Goal: Transaction & Acquisition: Purchase product/service

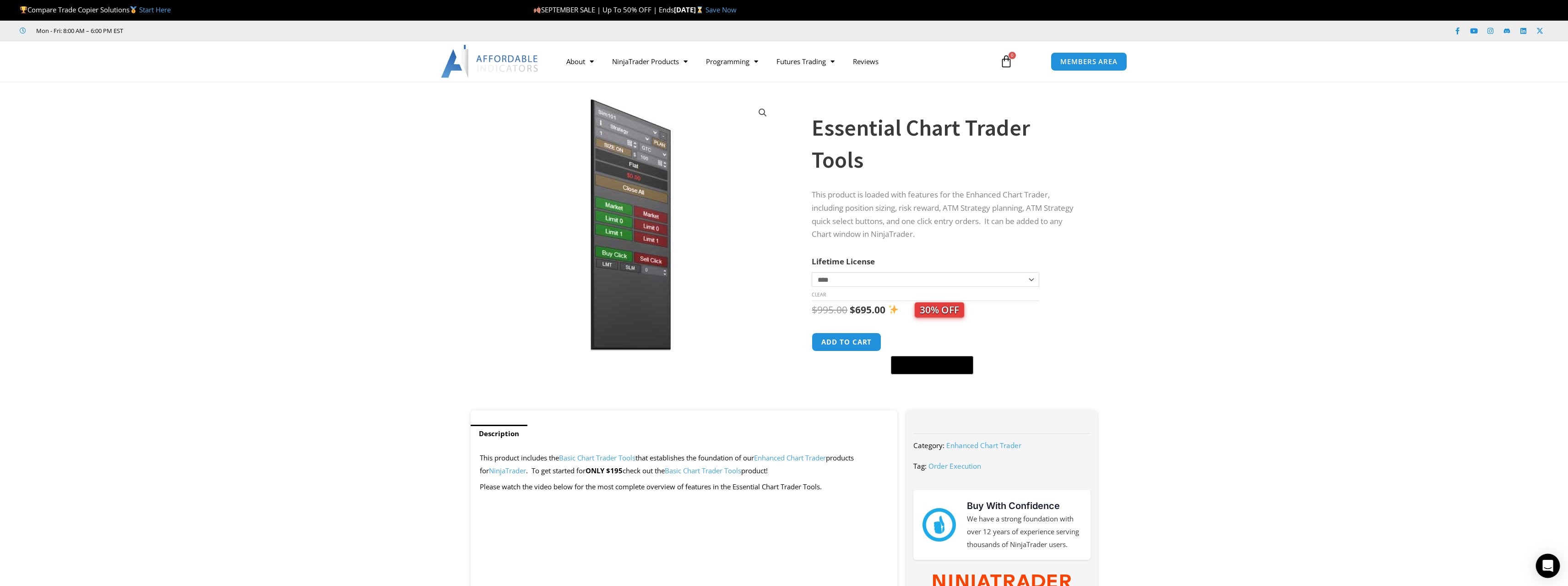
click at [1553, 557] on div "Open Intercom Messenger" at bounding box center [1548, 566] width 24 height 24
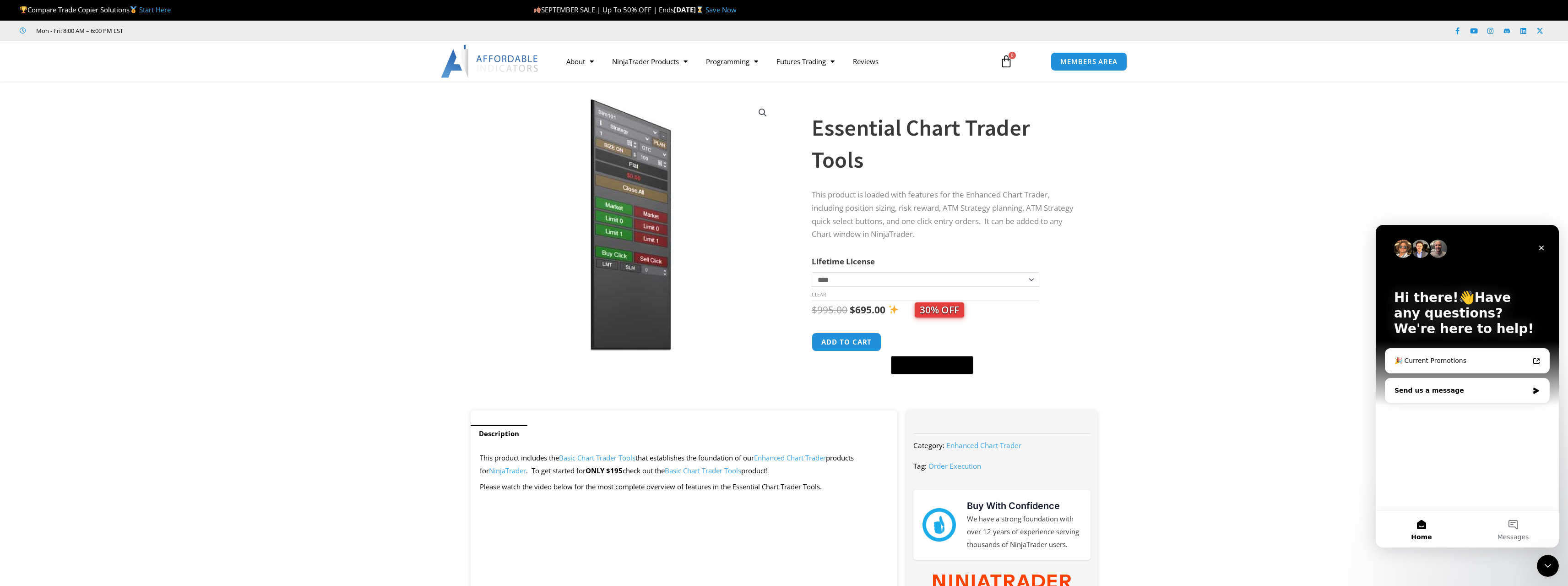
click at [1413, 399] on div "Send us a message" at bounding box center [1467, 390] width 164 height 24
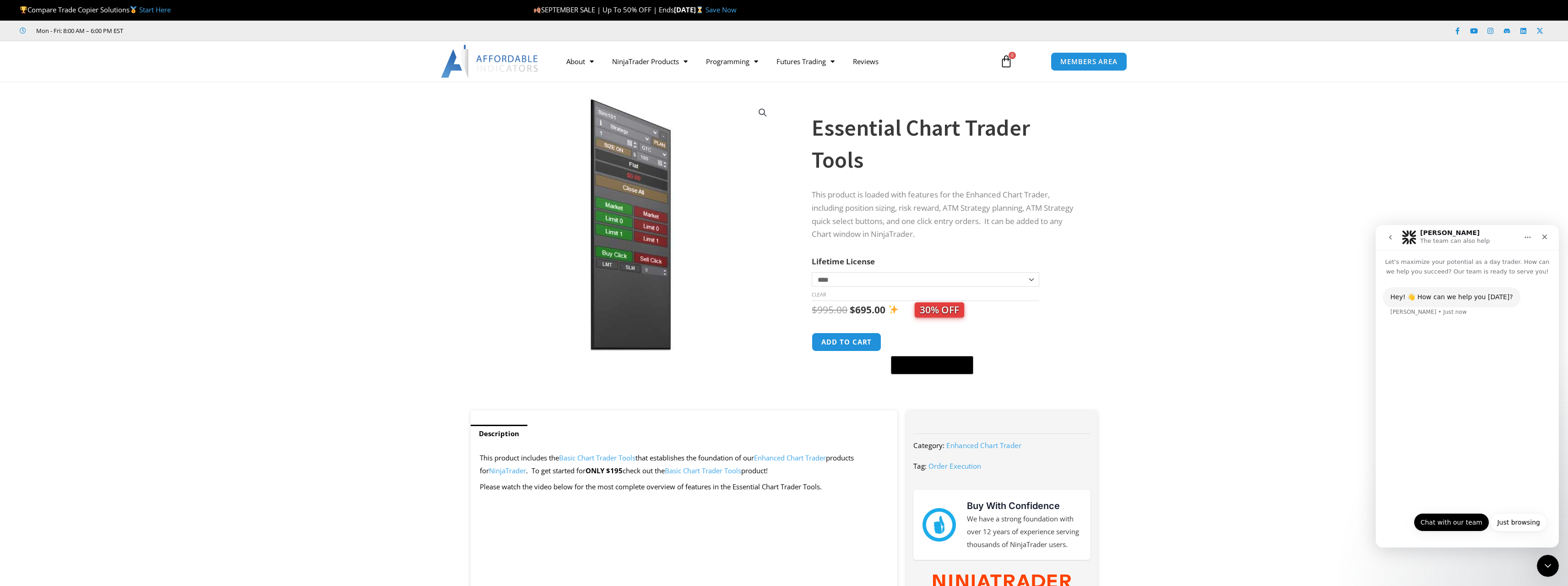
click at [1455, 524] on button "Chat with our team" at bounding box center [1452, 522] width 75 height 18
click at [1507, 525] on button "Yes" at bounding box center [1507, 522] width 24 height 18
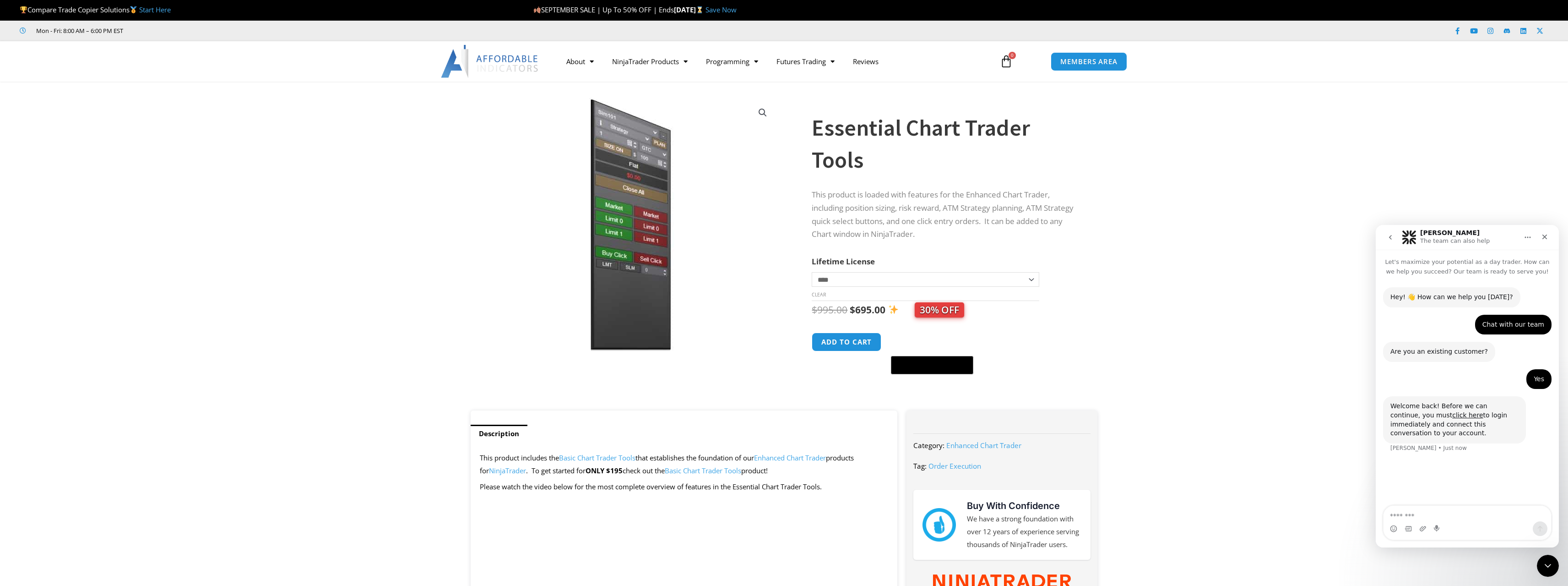
click at [1482, 517] on textarea "Message…" at bounding box center [1467, 514] width 167 height 16
click at [1421, 408] on div "Welcome back! Before we can continue, you must click here to login immediately …" at bounding box center [1454, 420] width 128 height 36
click at [1452, 416] on link "click here" at bounding box center [1468, 415] width 30 height 7
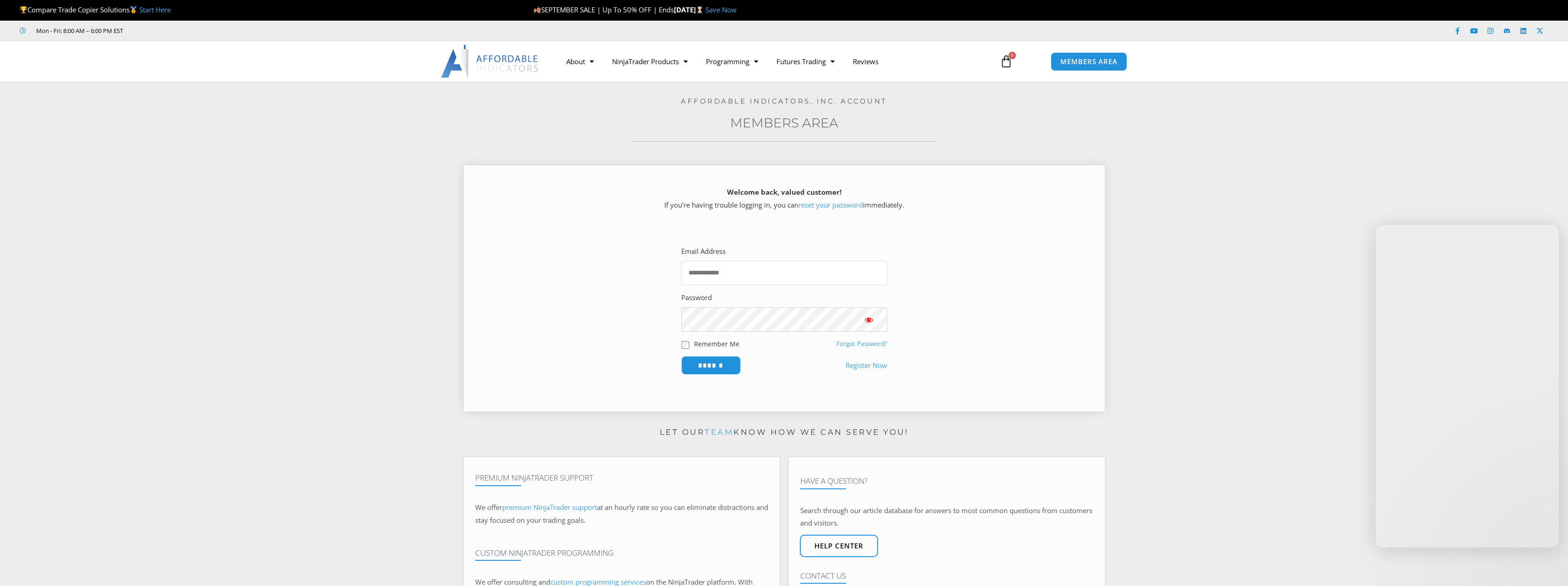
click at [772, 263] on input "Email Address" at bounding box center [784, 273] width 206 height 24
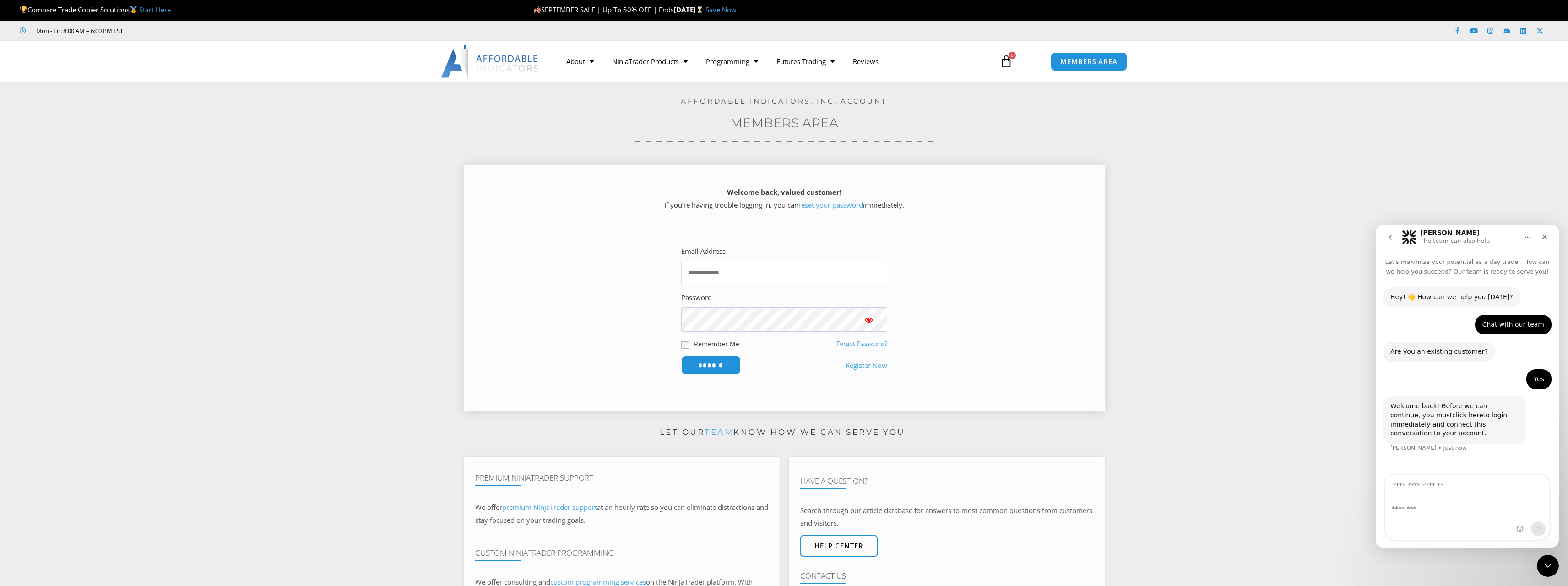
click at [767, 265] on input "Email Address" at bounding box center [784, 273] width 206 height 24
type input "**********"
click at [681, 356] on input "******" at bounding box center [711, 365] width 60 height 19
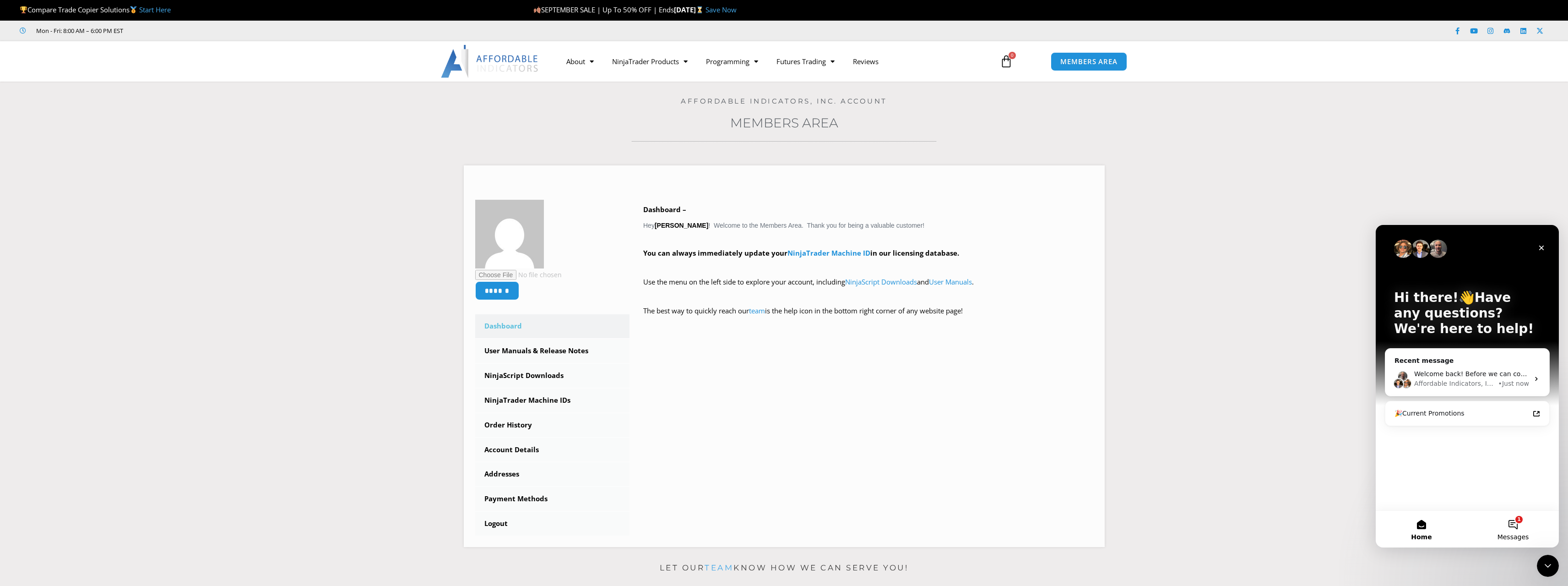
click at [1508, 518] on button "1 Messages" at bounding box center [1513, 529] width 91 height 37
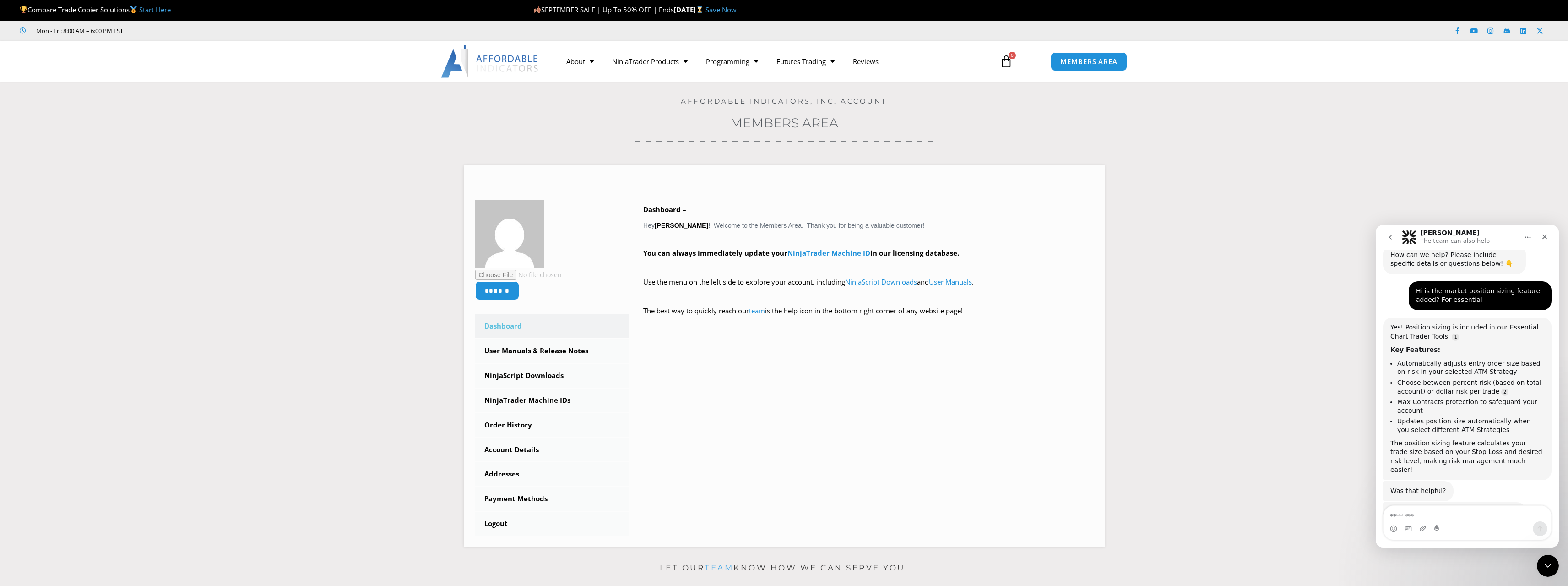
scroll to position [308, 0]
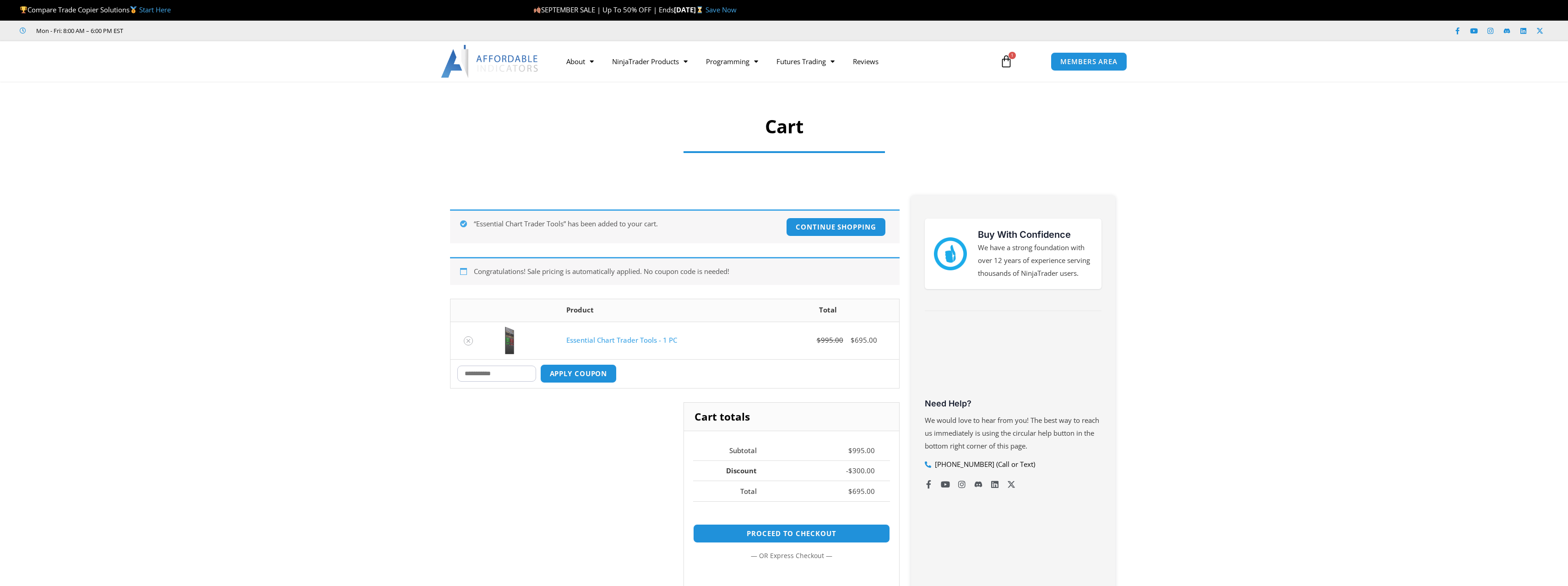
click at [502, 373] on input "Coupon:" at bounding box center [496, 373] width 79 height 16
type input "***"
click at [564, 381] on button "Apply coupon" at bounding box center [578, 373] width 80 height 19
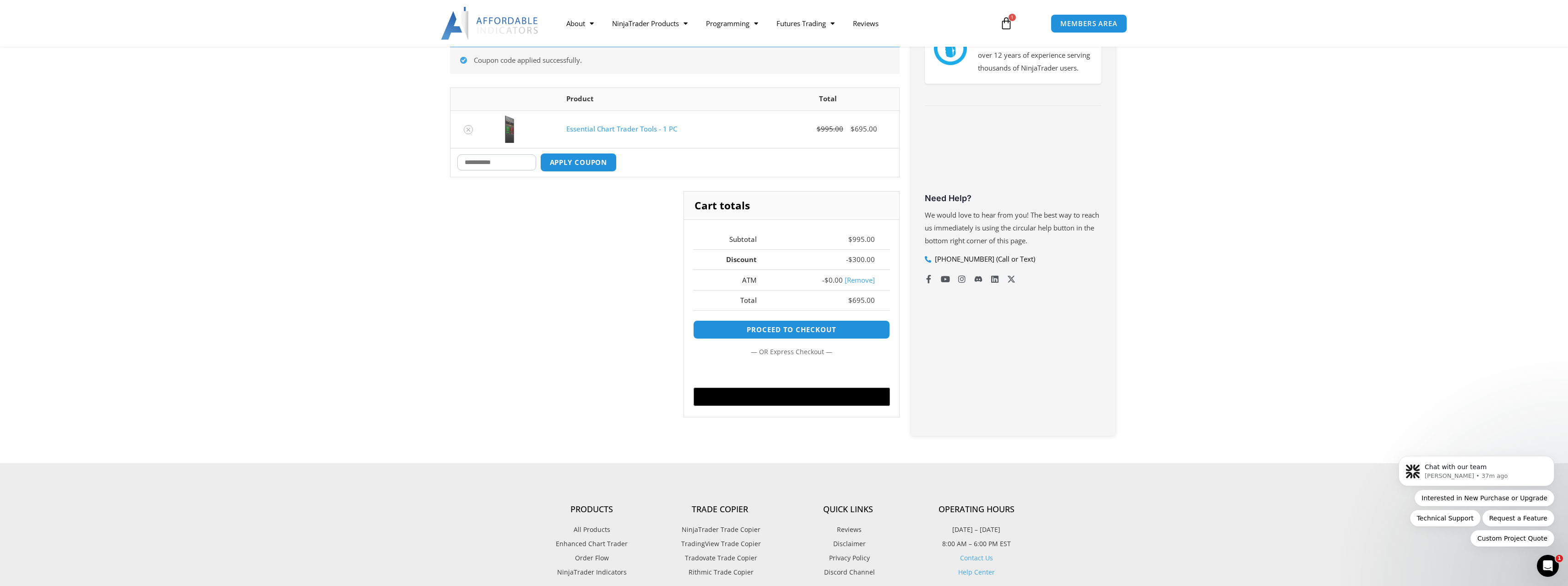
scroll to position [114, 0]
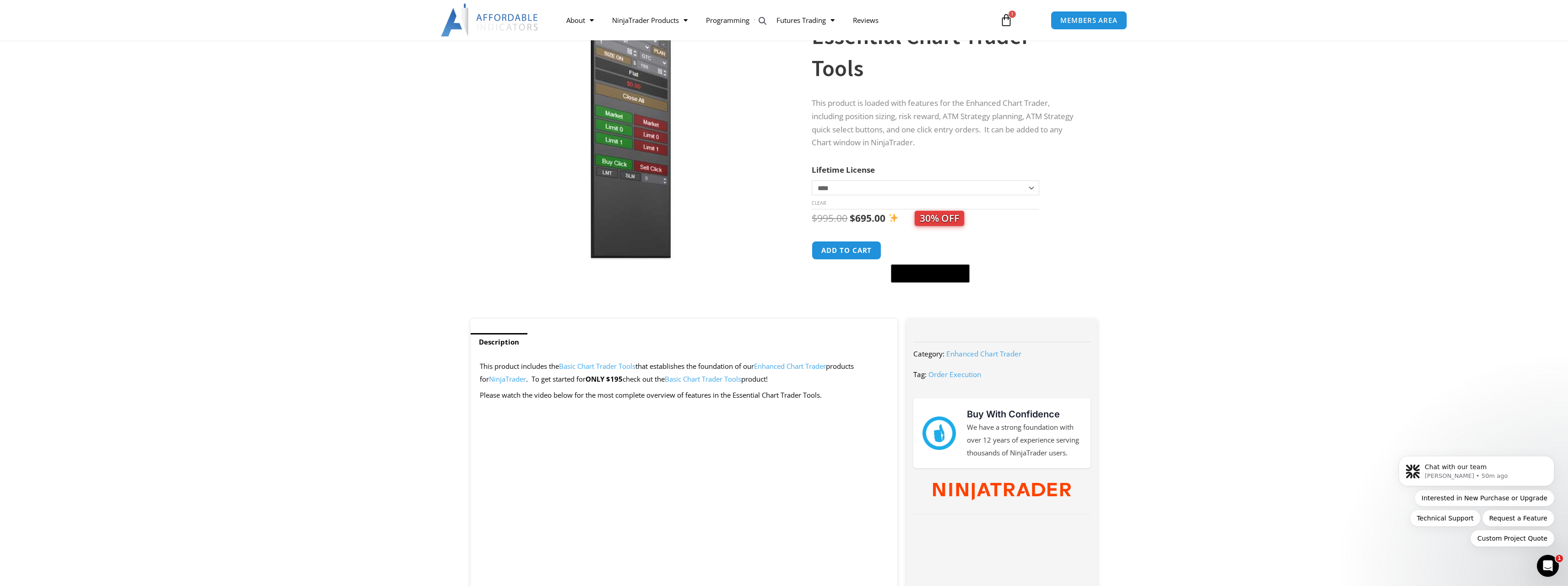
scroll to position [320, 0]
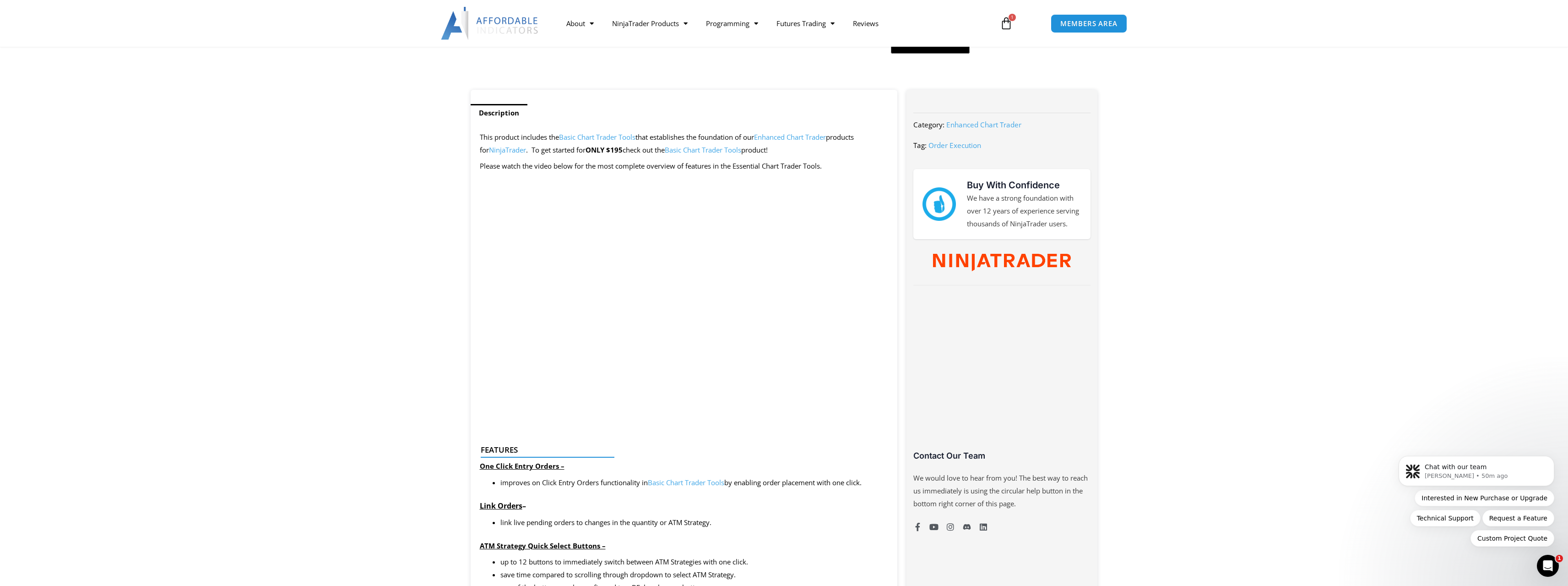
drag, startPoint x: 682, startPoint y: 152, endPoint x: 282, endPoint y: 186, distance: 401.4
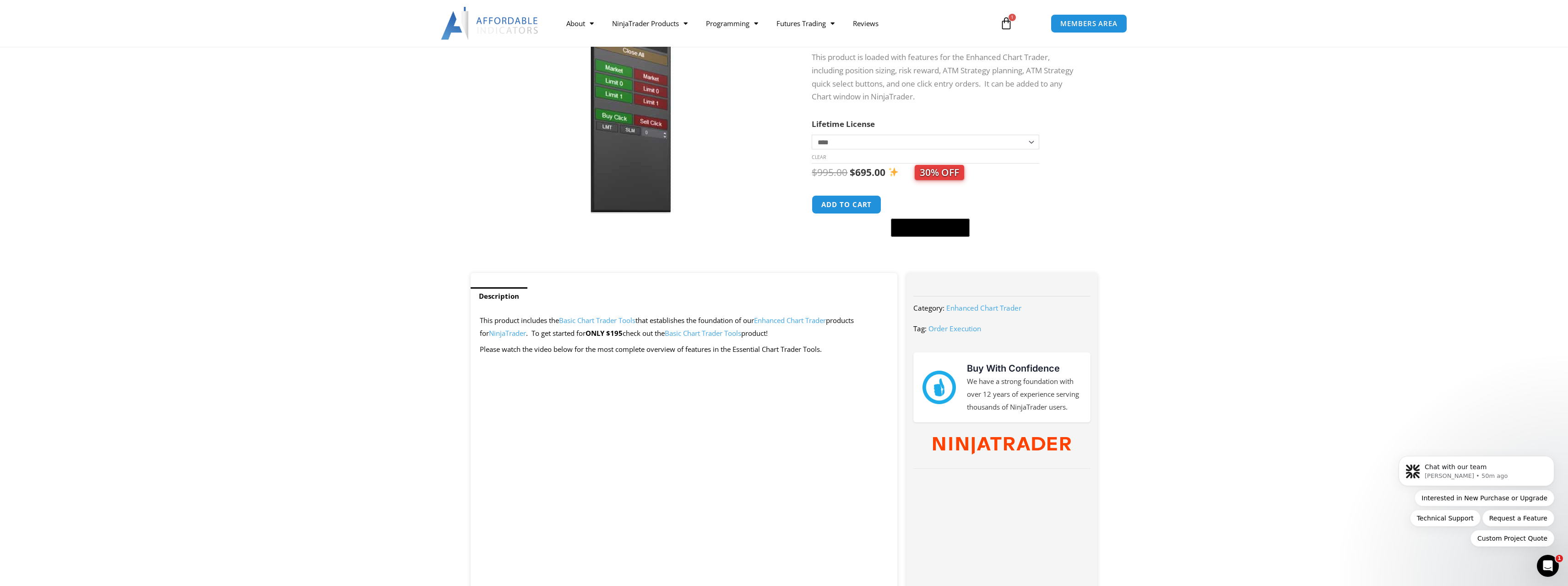
scroll to position [91, 0]
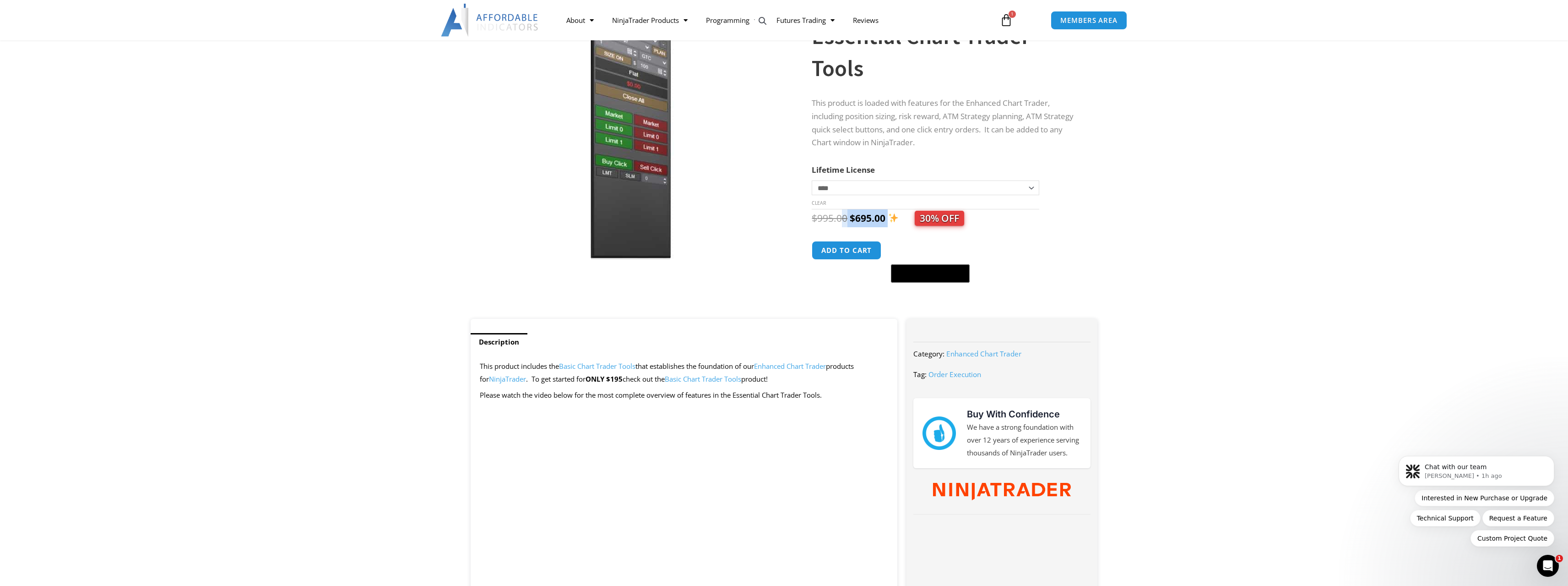
drag, startPoint x: 877, startPoint y: 221, endPoint x: 842, endPoint y: 221, distance: 35.0
click at [842, 221] on span "$ 995.00 Original price was: $995.00. $ 695.00 Current price is: $695.00. 30% O…" at bounding box center [888, 217] width 152 height 13
click at [842, 221] on bdi "$ 995.00" at bounding box center [830, 217] width 36 height 13
drag, startPoint x: 1106, startPoint y: 239, endPoint x: 1035, endPoint y: 249, distance: 71.7
click at [1035, 249] on div "Essential Chart Trader Tools quantity Add to cart @import url(//fonts.googleapi…" at bounding box center [945, 262] width 267 height 42
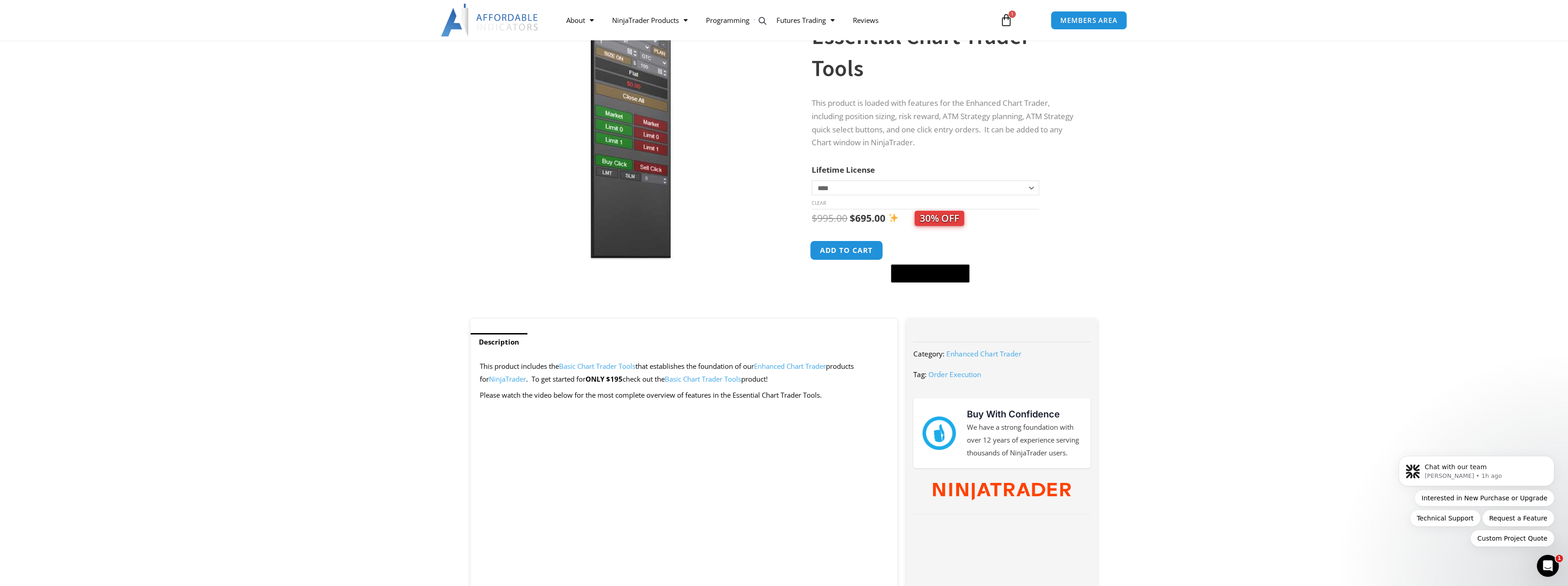
click at [859, 248] on button "Add to cart" at bounding box center [847, 250] width 73 height 19
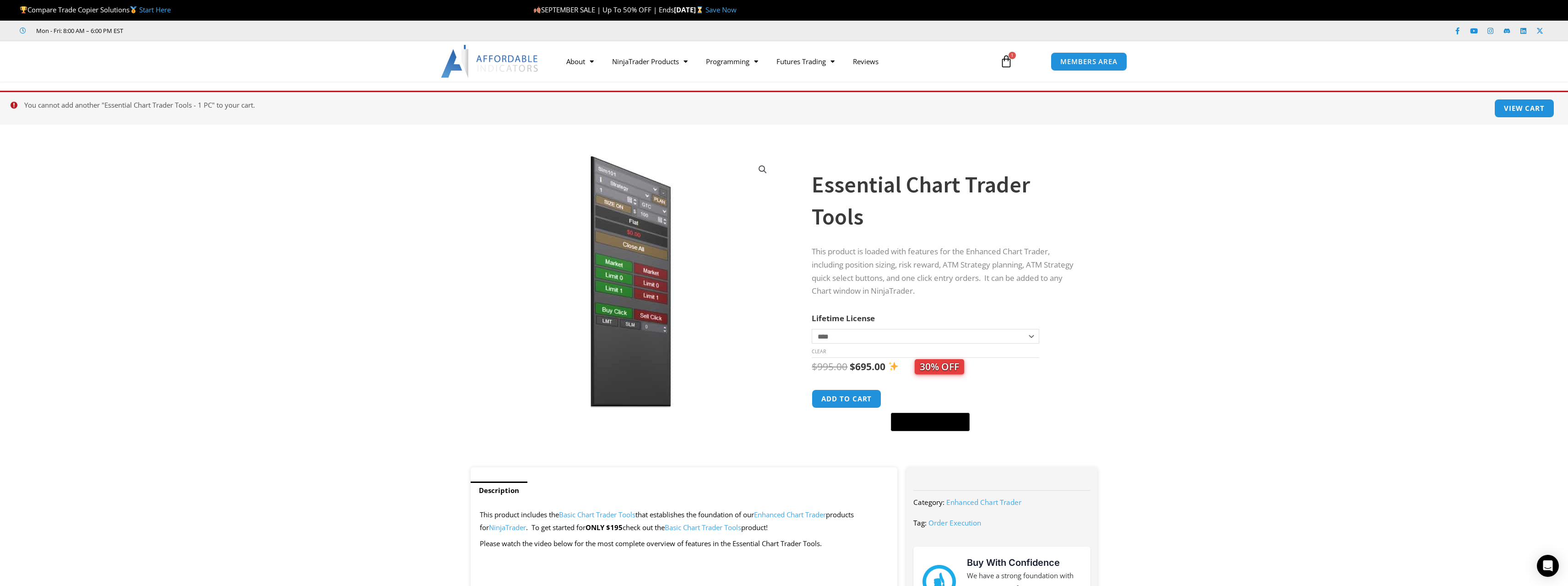
click at [1005, 68] on link "$ 995.00 1 Cart" at bounding box center [1006, 62] width 40 height 27
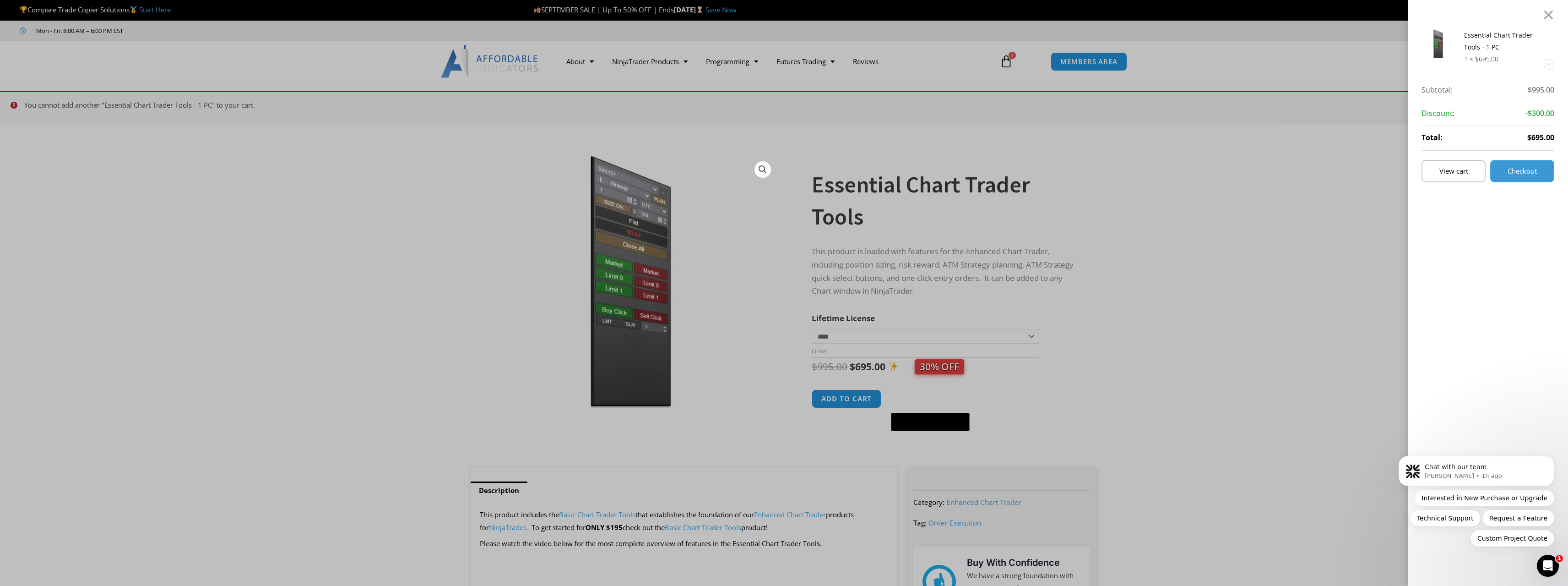
click at [1525, 177] on link "Checkout" at bounding box center [1522, 171] width 64 height 23
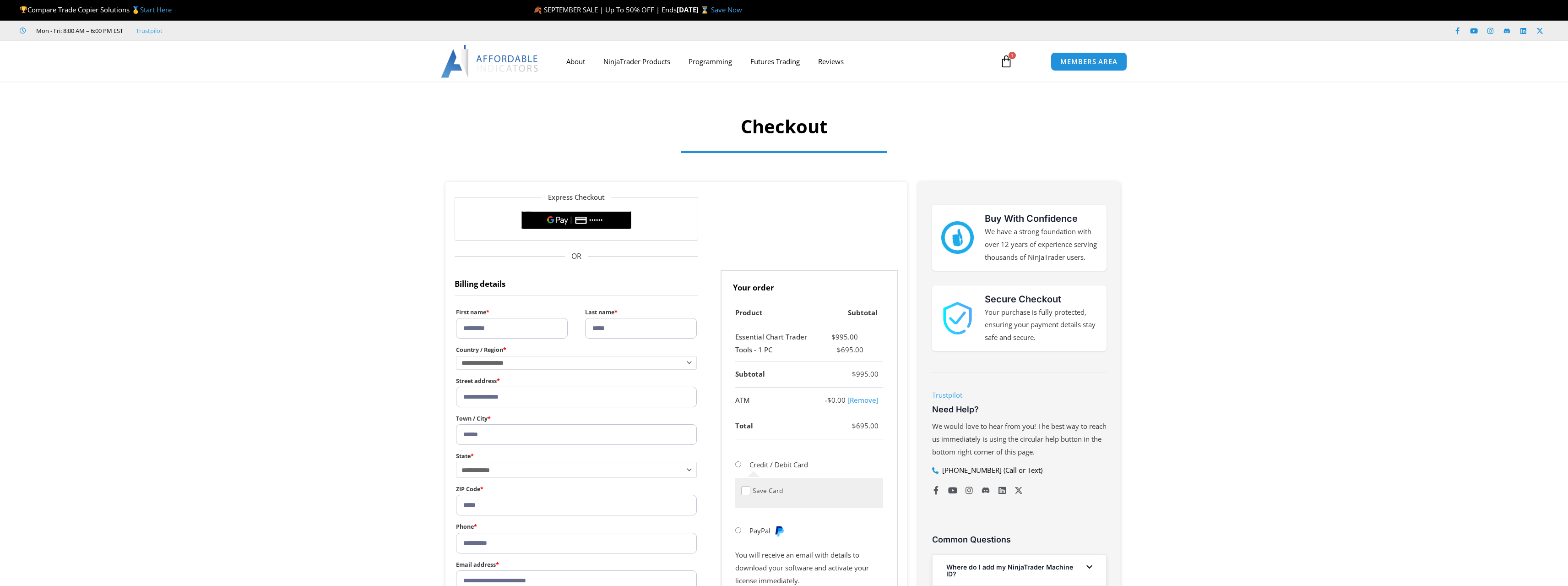
select select "**"
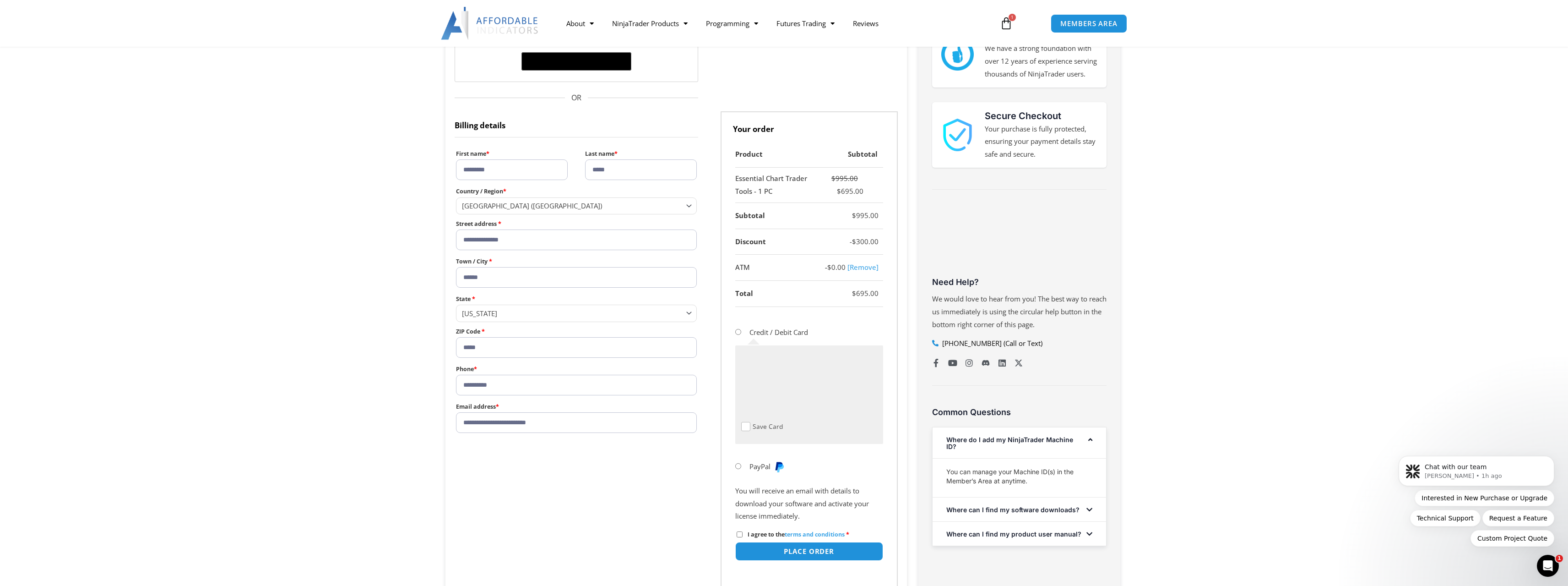
drag, startPoint x: 499, startPoint y: 177, endPoint x: 418, endPoint y: 177, distance: 81.0
click at [418, 177] on section "**********" at bounding box center [784, 330] width 1568 height 662
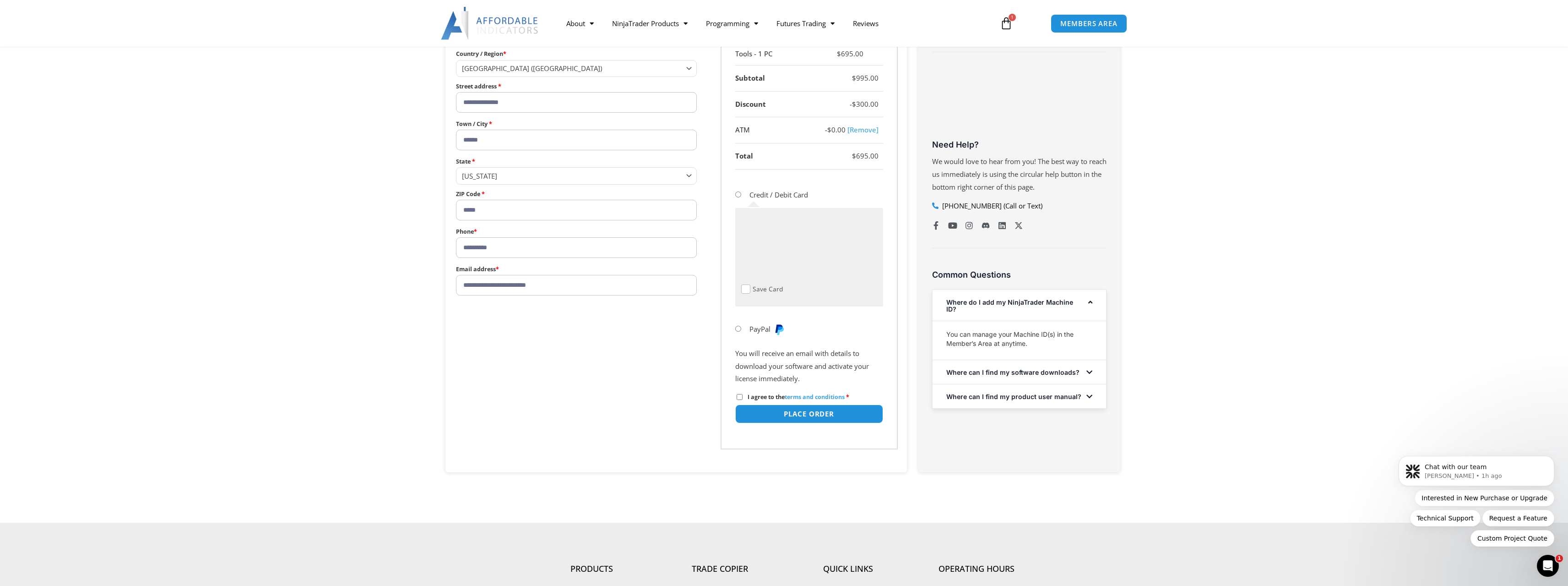
type input "********"
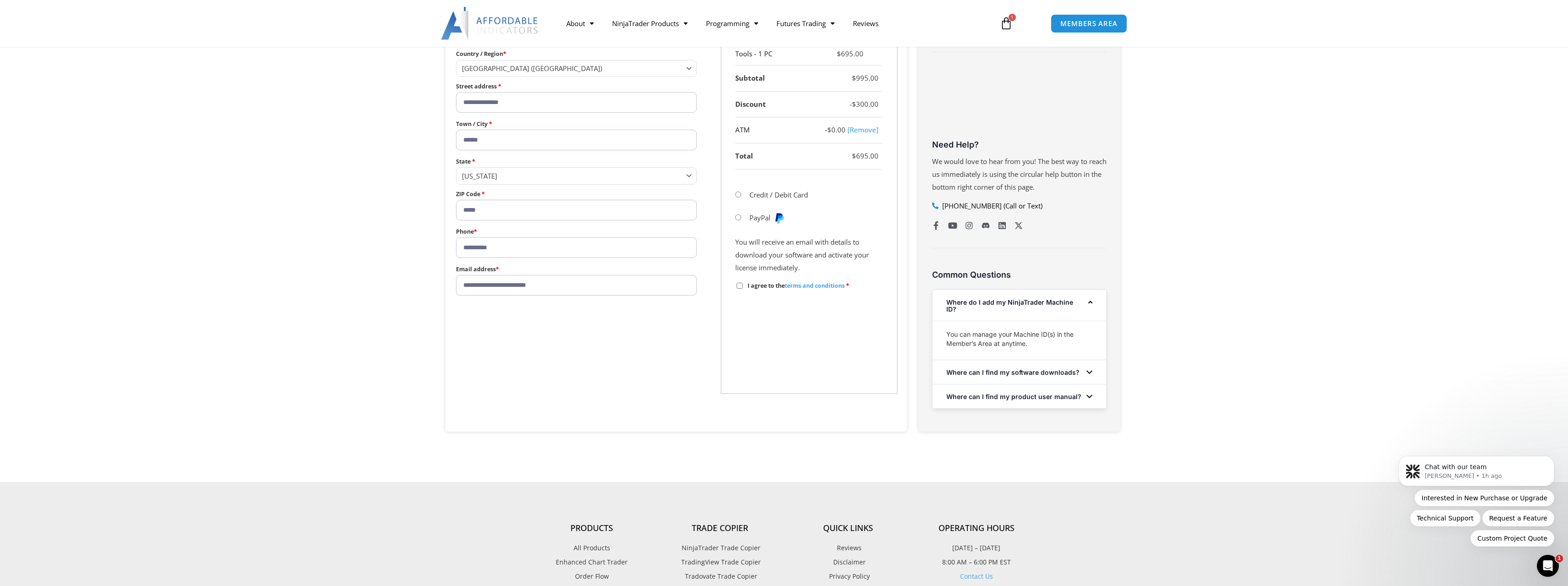
click at [769, 202] on li "Credit / Debit Card Save Card" at bounding box center [809, 195] width 148 height 23
click at [769, 200] on li "Credit / Debit Card Save Card" at bounding box center [809, 195] width 148 height 23
click at [768, 200] on li "Credit / Debit Card Save Card" at bounding box center [809, 195] width 148 height 23
click at [756, 195] on label "Credit / Debit Card" at bounding box center [779, 194] width 58 height 9
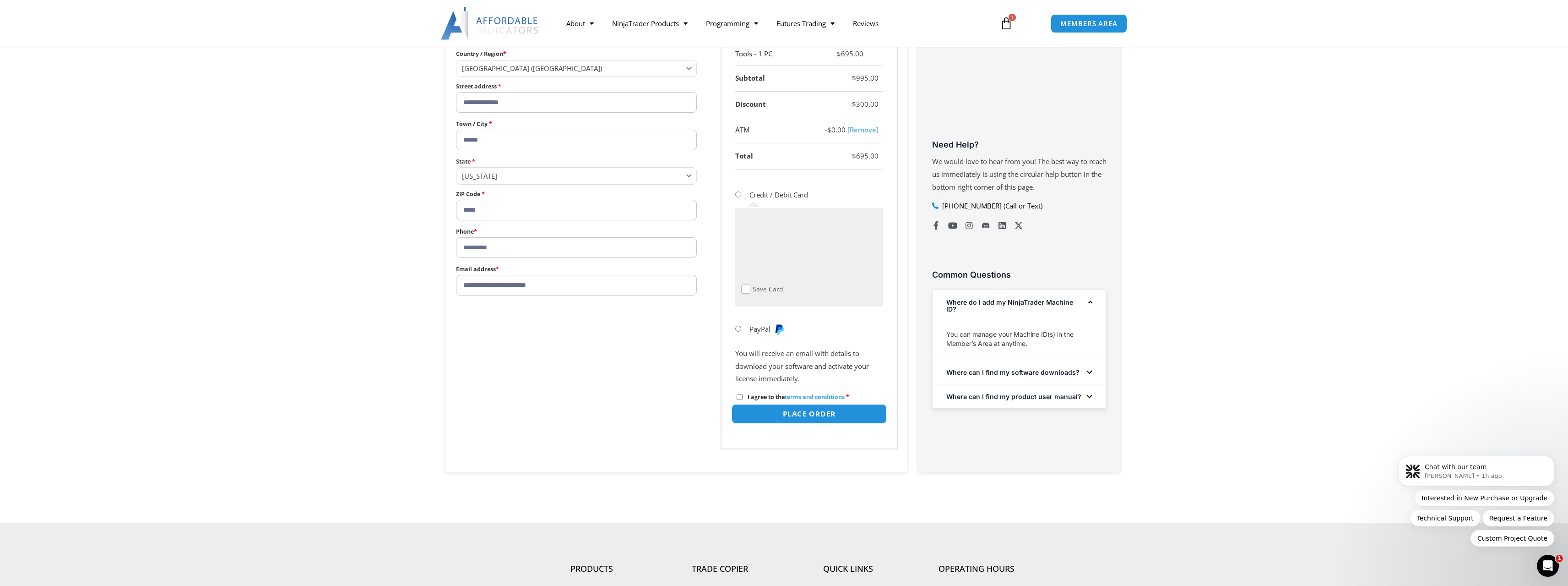
click at [827, 419] on button "Place order" at bounding box center [808, 414] width 155 height 19
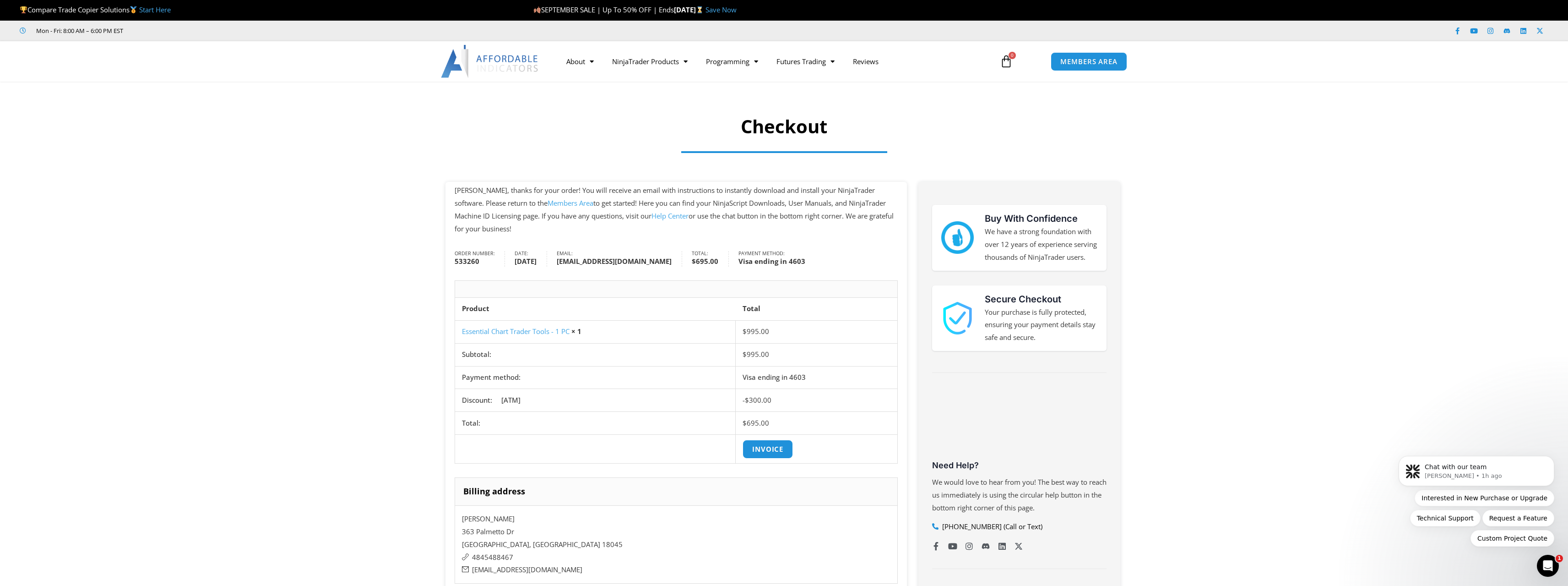
click at [548, 202] on link "Members Area" at bounding box center [570, 203] width 46 height 9
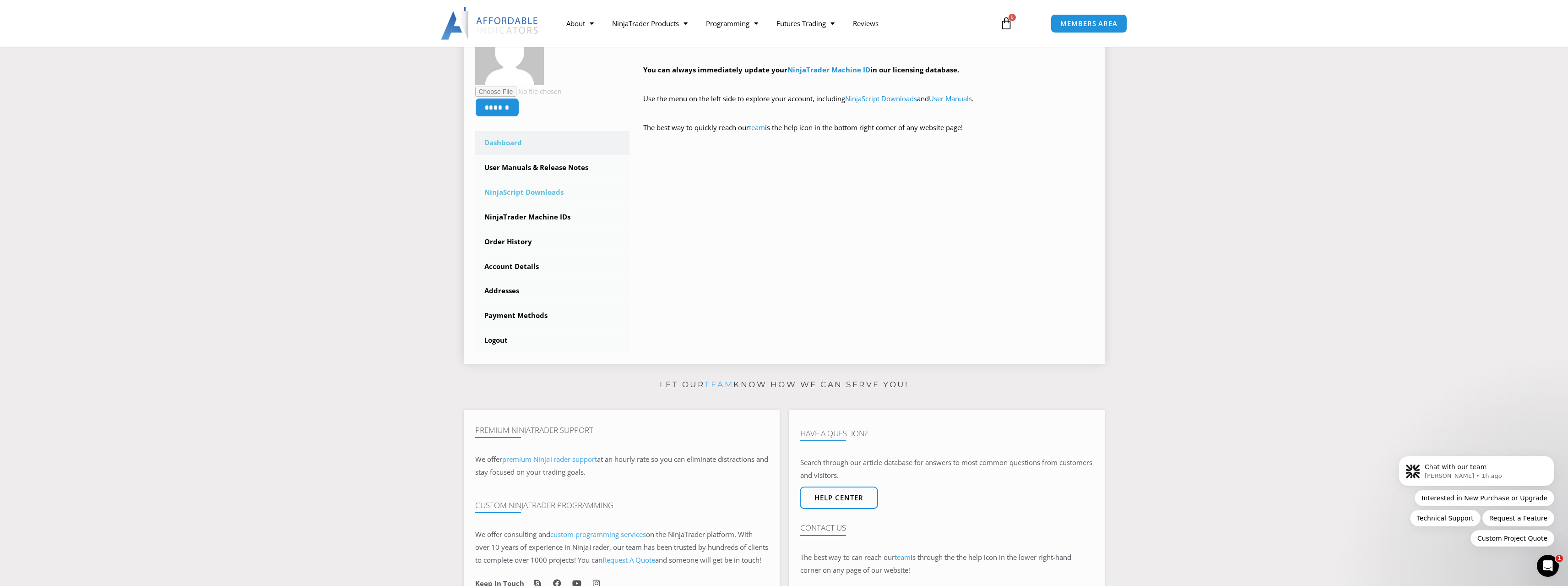
click at [550, 198] on link "NinjaScript Downloads" at bounding box center [553, 192] width 155 height 24
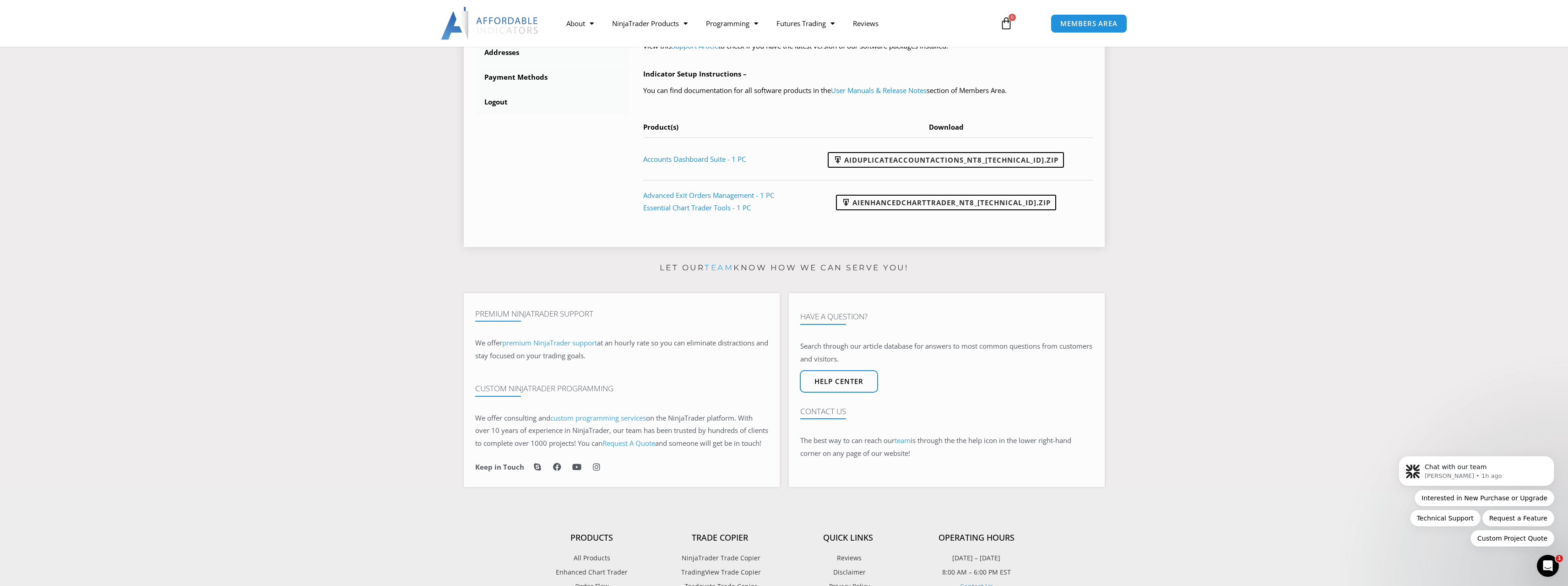
scroll to position [458, 0]
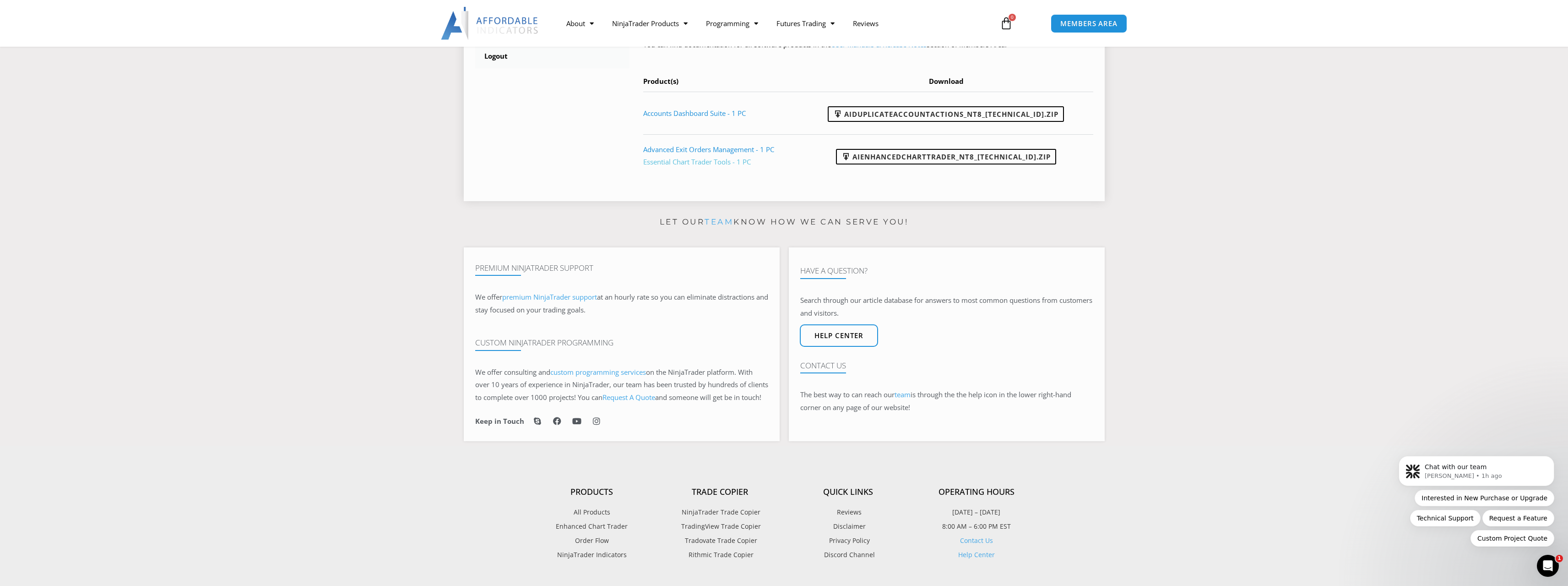
click at [691, 166] on link "Essential Chart Trader Tools - 1 PC" at bounding box center [697, 161] width 108 height 9
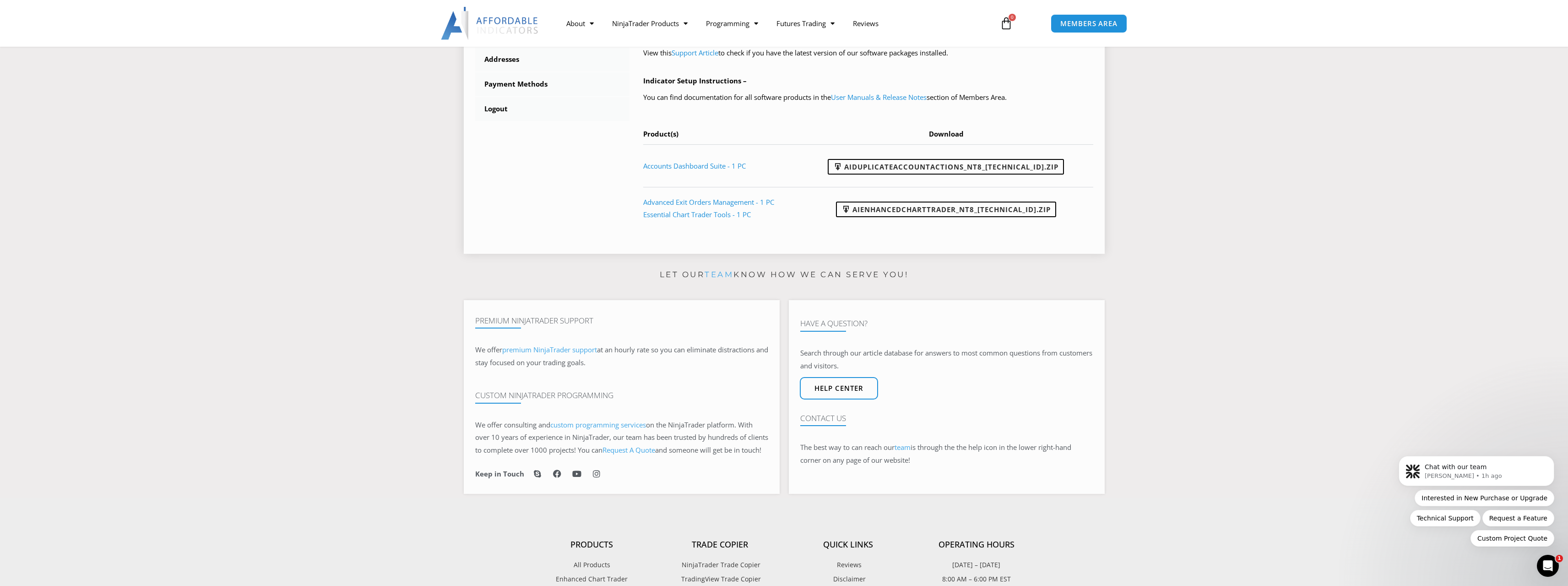
scroll to position [314, 0]
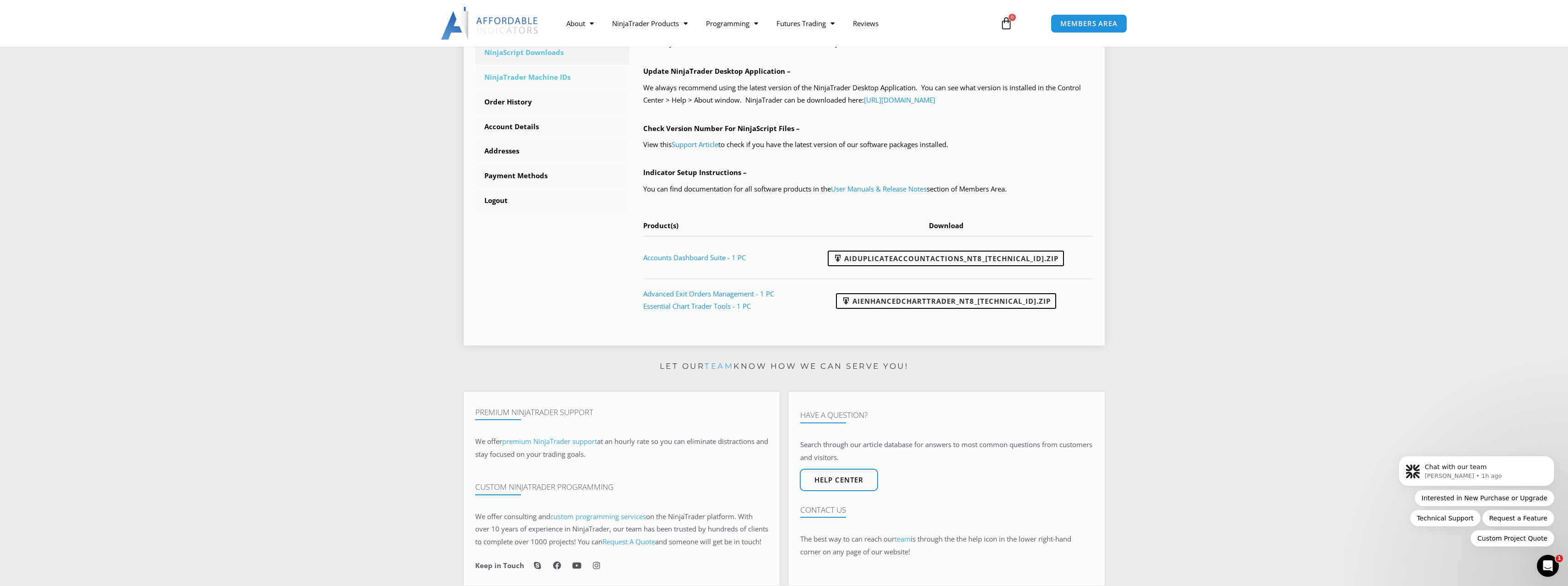
click at [539, 70] on link "NinjaTrader Machine IDs" at bounding box center [553, 77] width 155 height 24
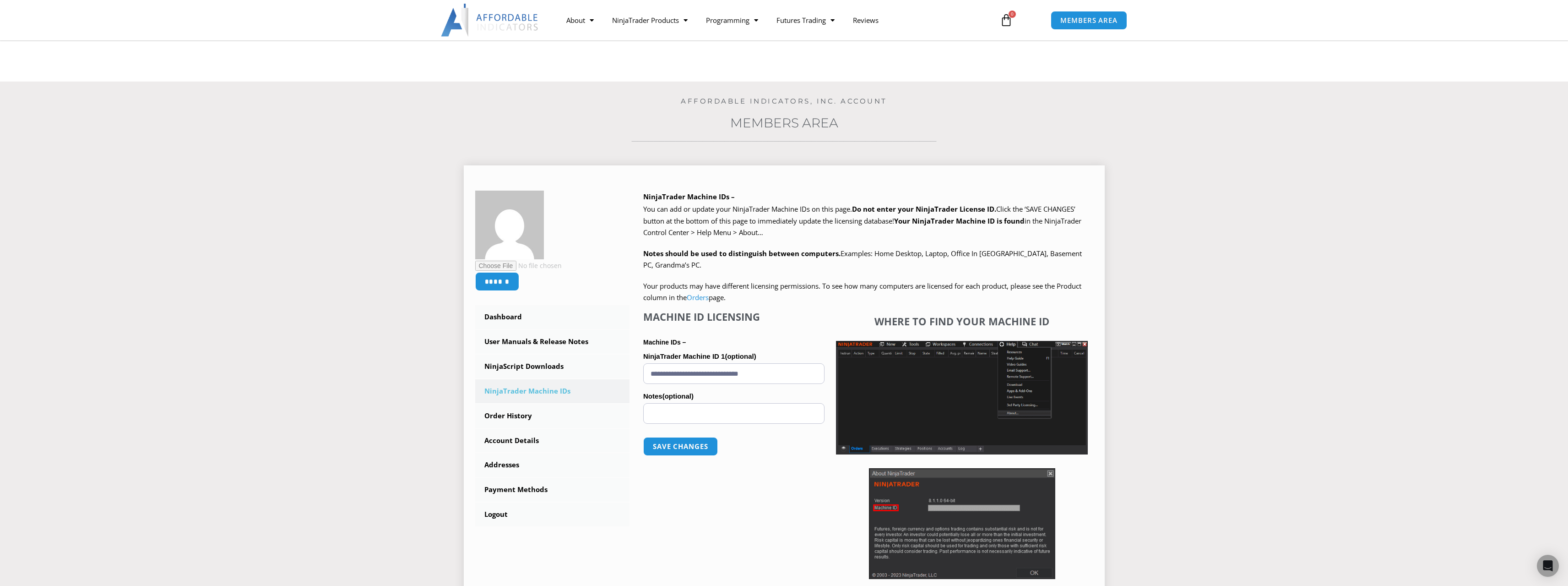
scroll to position [183, 0]
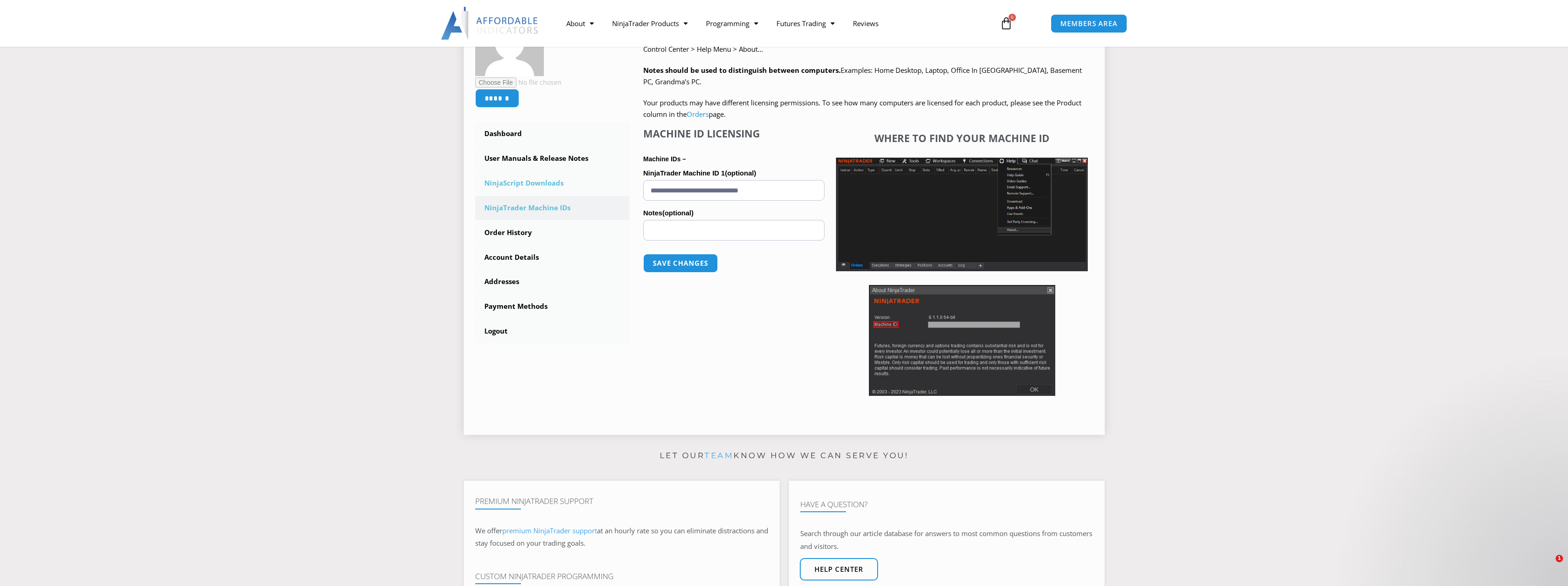
click at [556, 177] on link "NinjaScript Downloads" at bounding box center [553, 183] width 155 height 24
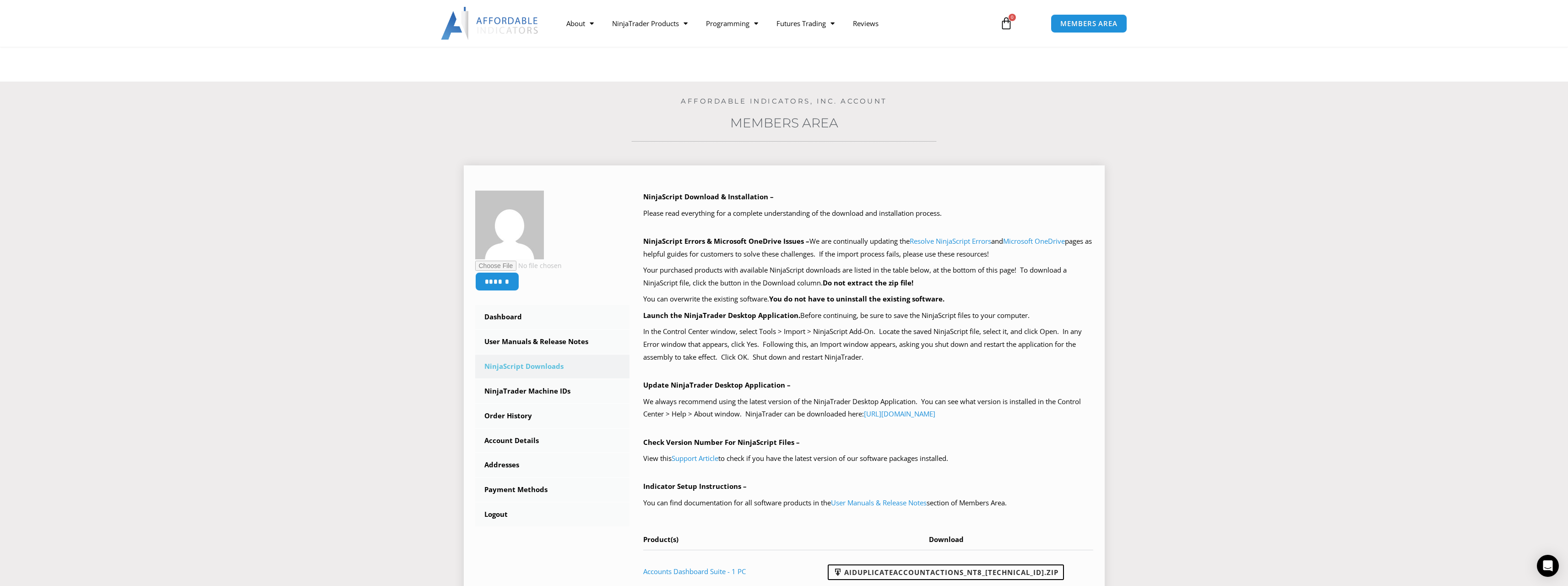
scroll to position [275, 0]
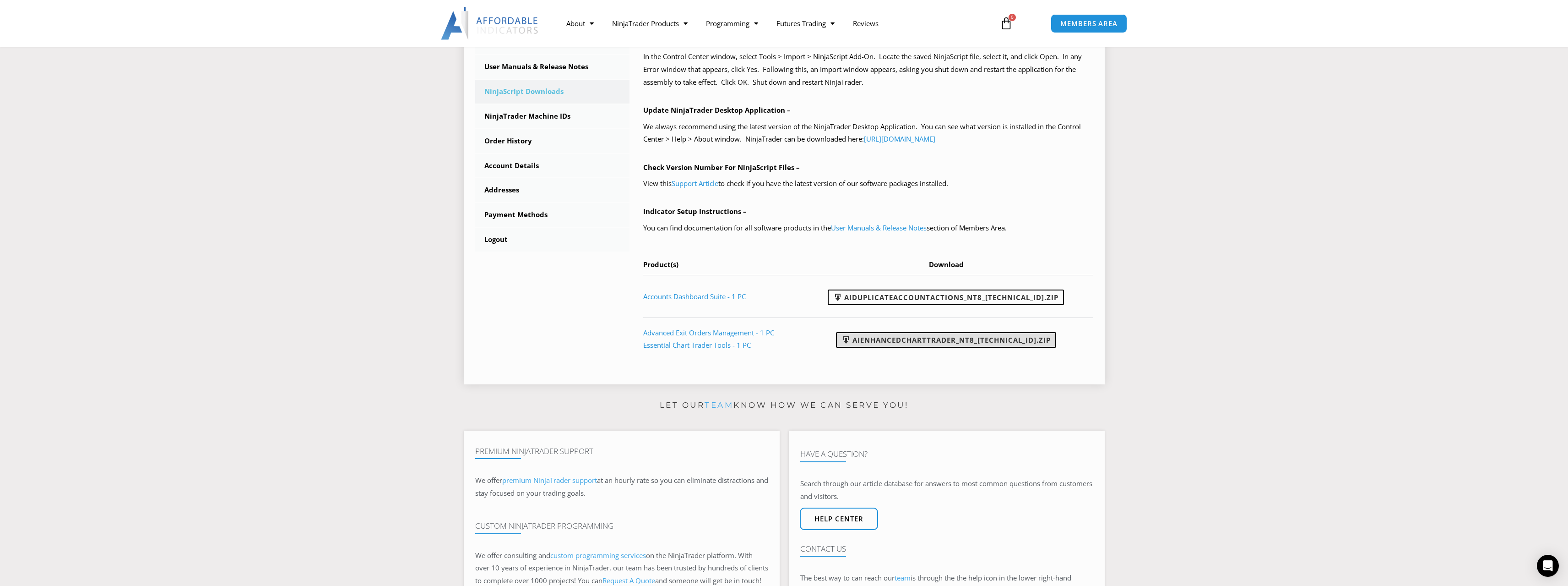
click at [948, 339] on link "AIEnhancedChartTrader_NT8_[TECHNICAL_ID].zip" at bounding box center [946, 340] width 220 height 16
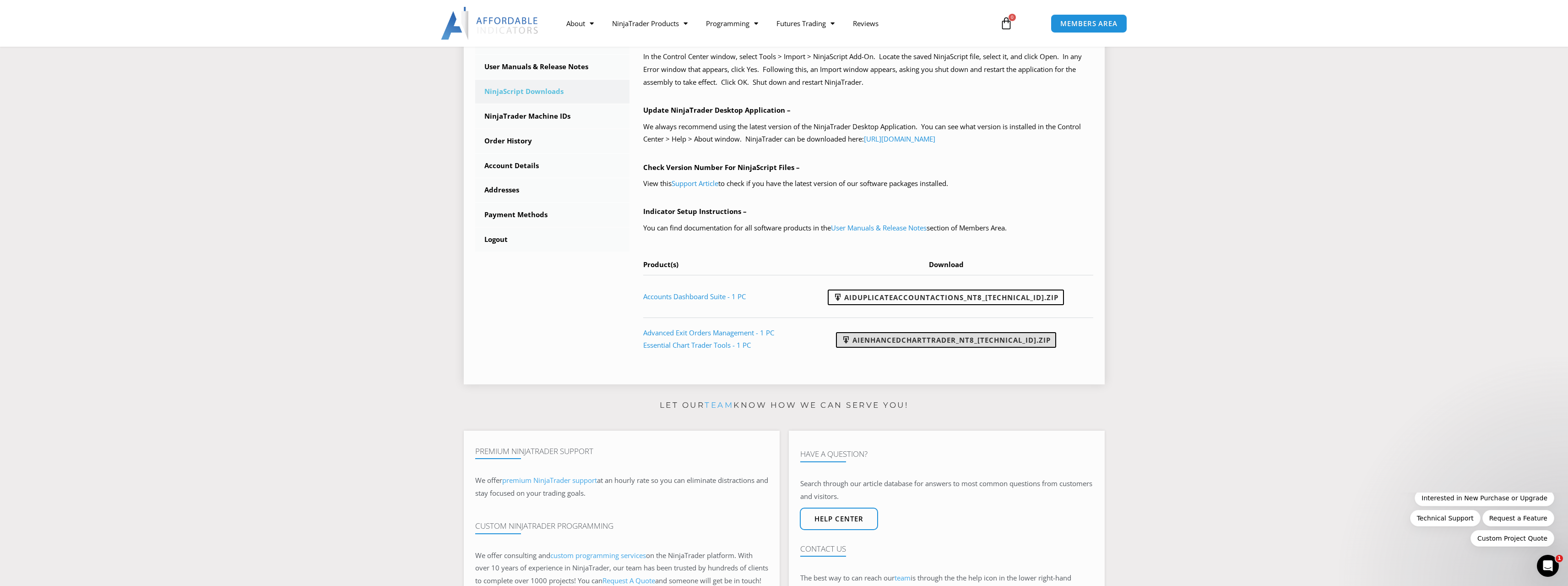
scroll to position [0, 0]
click at [1080, 208] on p "Indicator Setup Instructions –" at bounding box center [868, 211] width 450 height 13
click at [1009, 297] on link "AIDuplicateAccountActions_NT8_[TECHNICAL_ID].zip" at bounding box center [946, 297] width 236 height 16
click at [631, 152] on div "NinjaScript Download & Installation – Please read everything for a complete und…" at bounding box center [861, 144] width 464 height 457
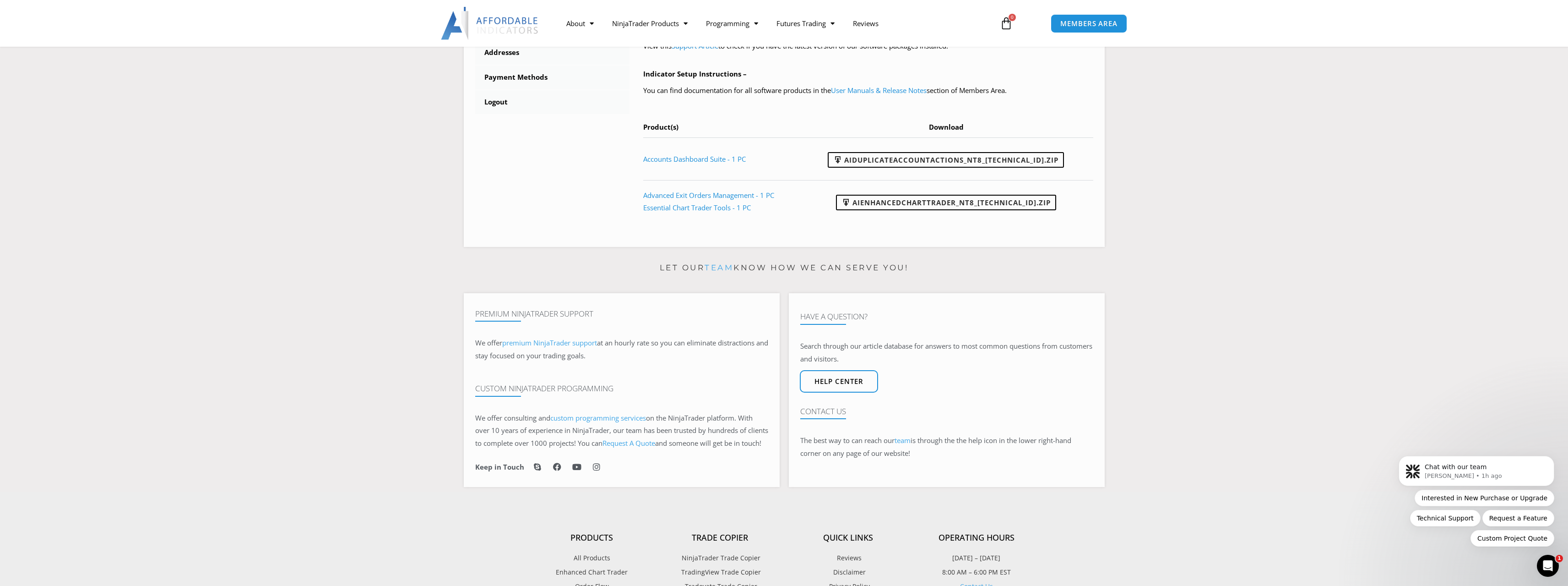
scroll to position [367, 0]
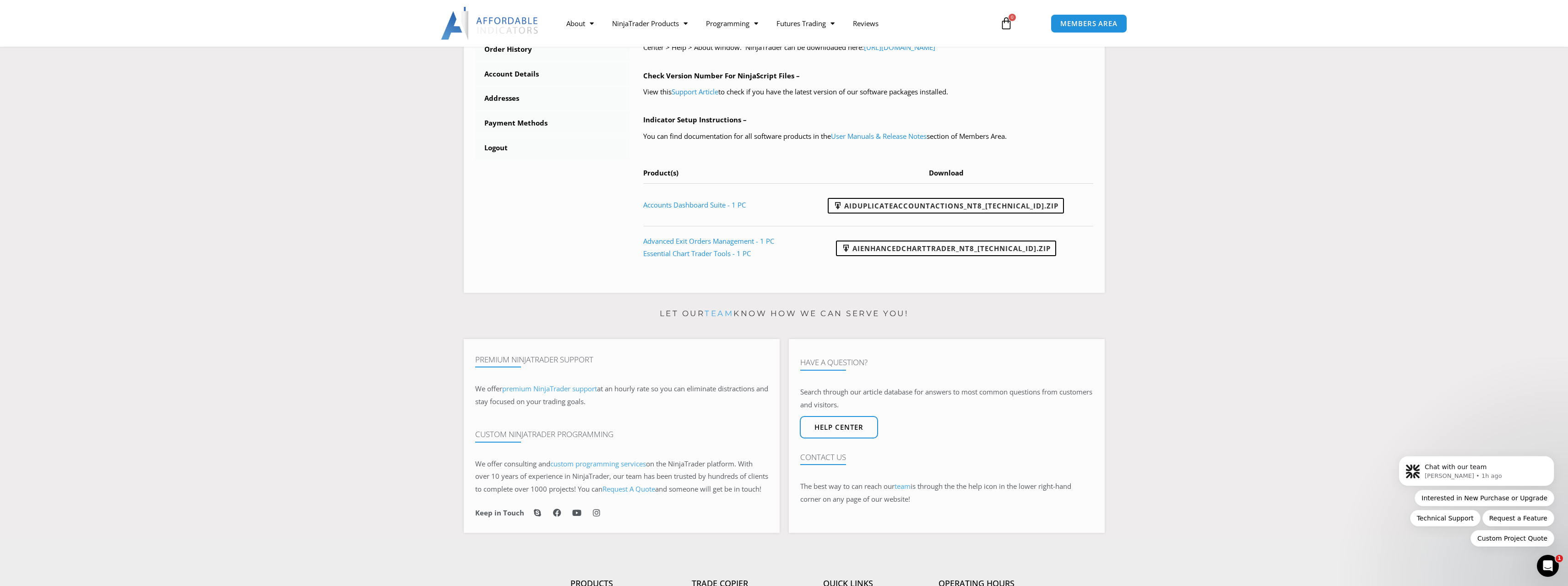
click at [407, 200] on section "****** Dashboard Subscriptions User Manuals & Release Notes NinjaScript Downloa…" at bounding box center [784, 42] width 1522 height 515
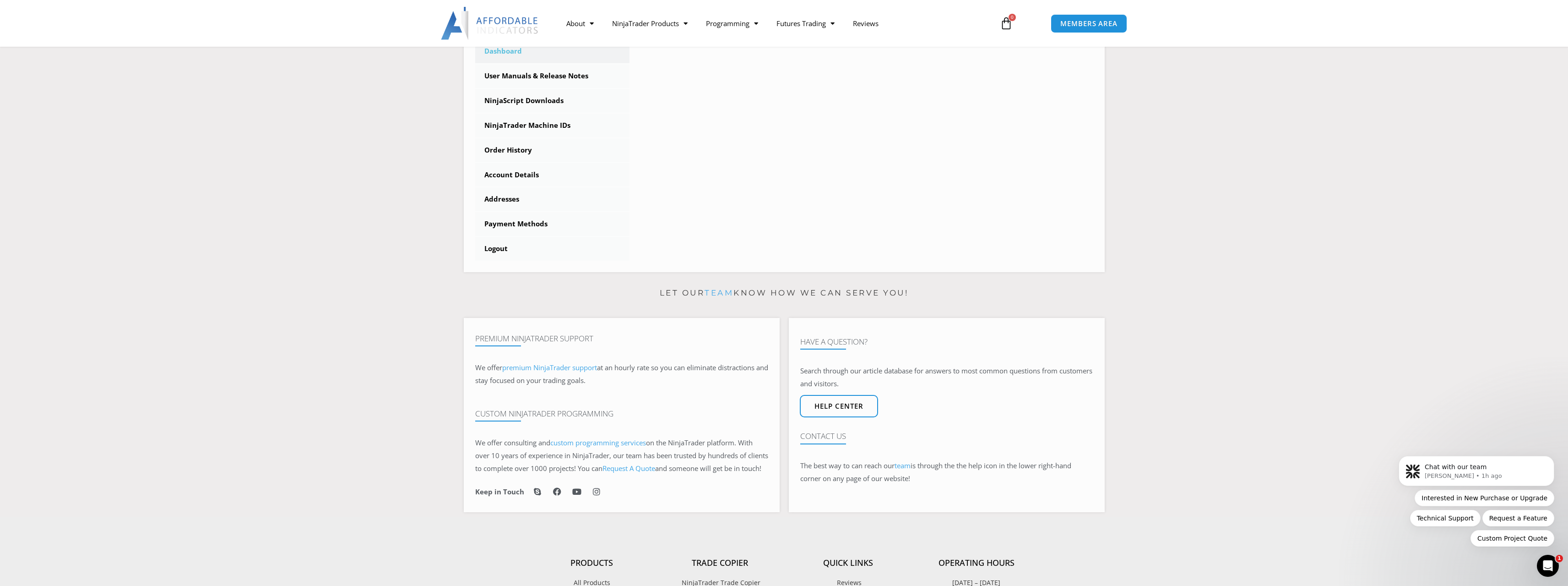
click at [1547, 565] on icon "Open Intercom Messenger" at bounding box center [1548, 566] width 15 height 15
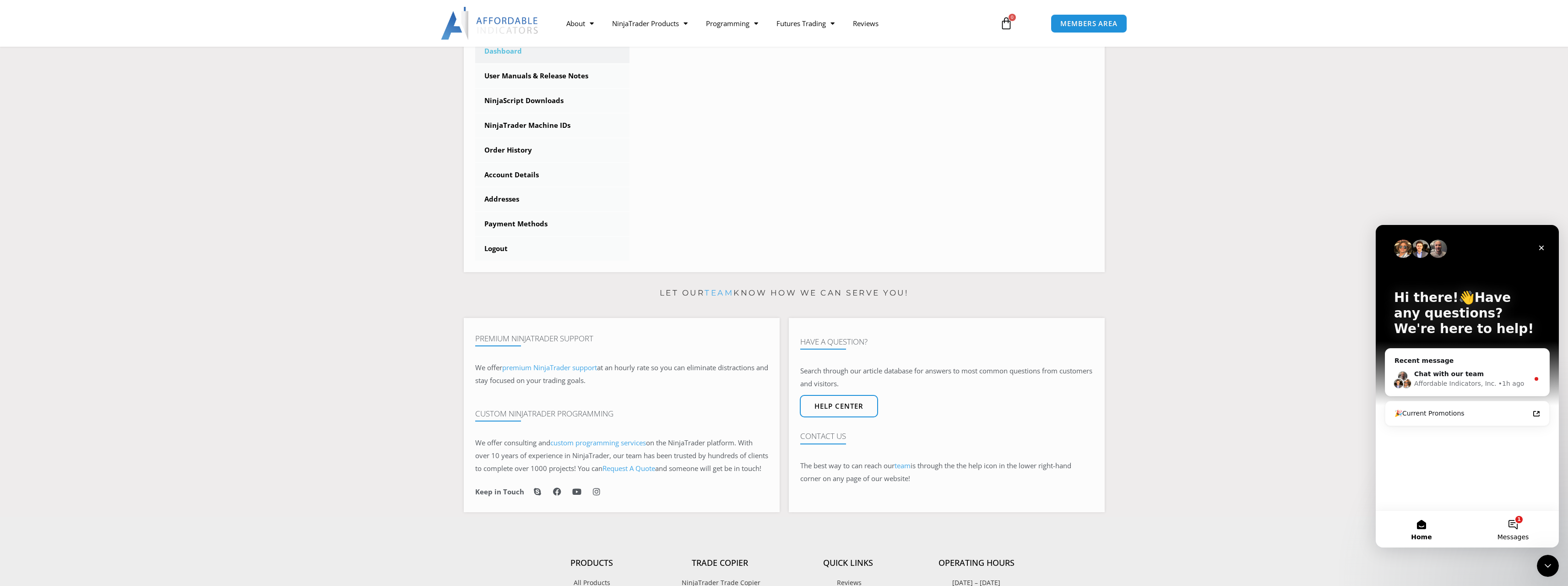
click at [1505, 520] on button "1 Messages" at bounding box center [1513, 529] width 91 height 37
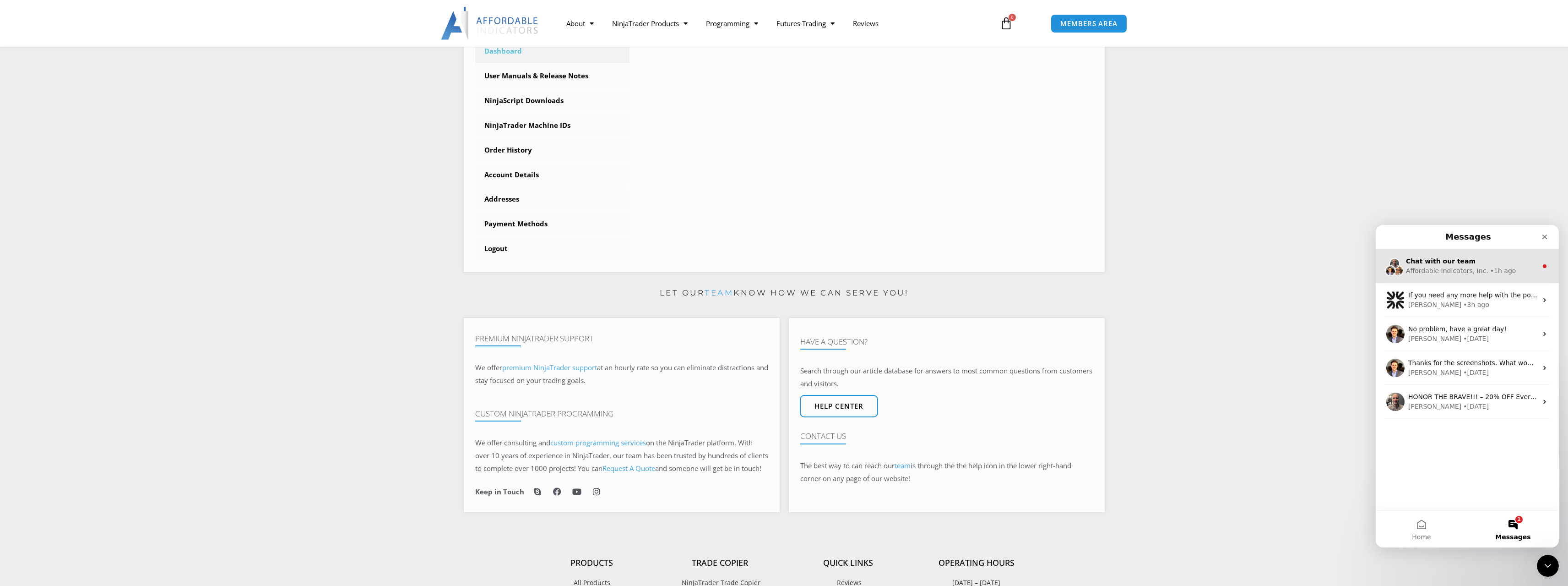
click at [1437, 261] on span "Chat with our team" at bounding box center [1441, 261] width 69 height 7
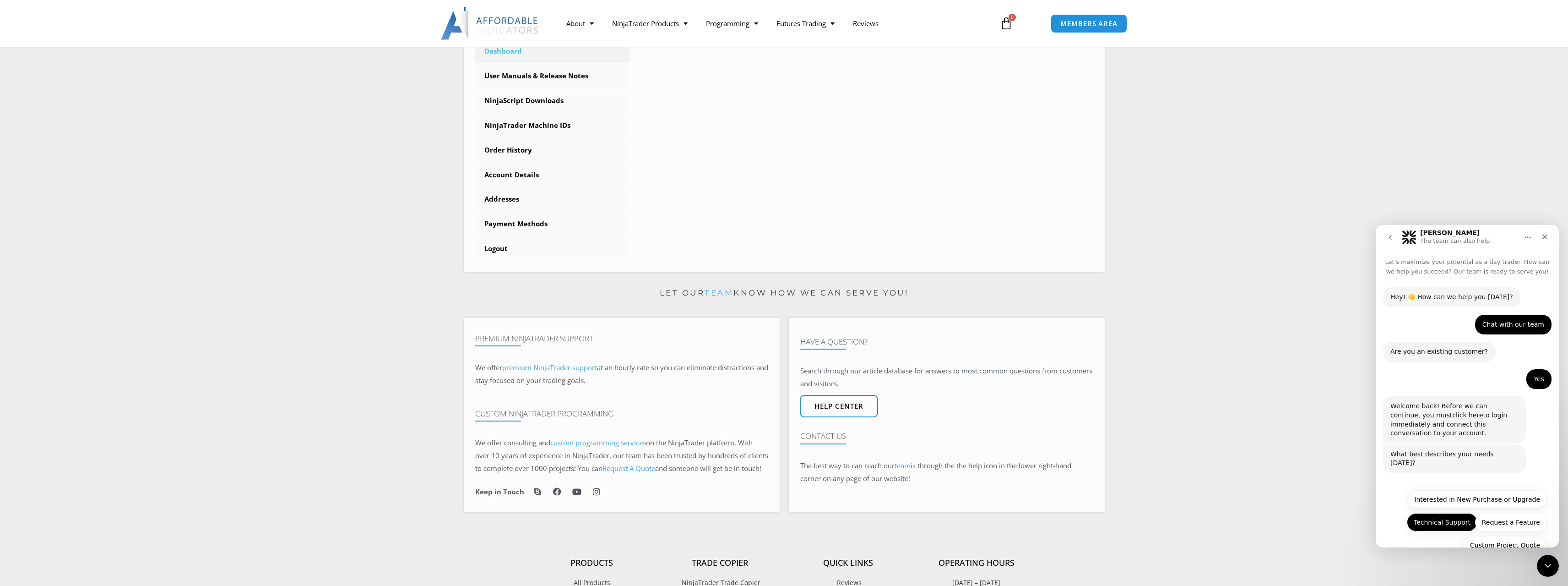
click at [1446, 513] on button "Technical Support" at bounding box center [1442, 522] width 71 height 18
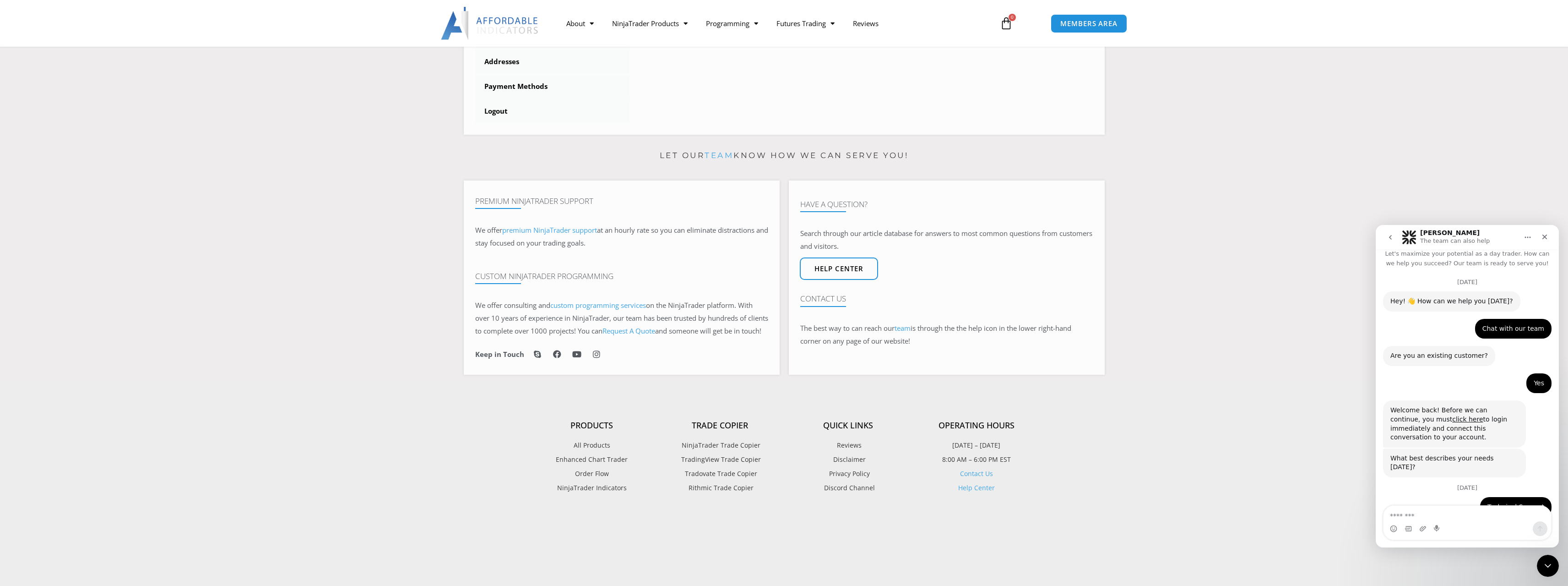
scroll to position [97, 0]
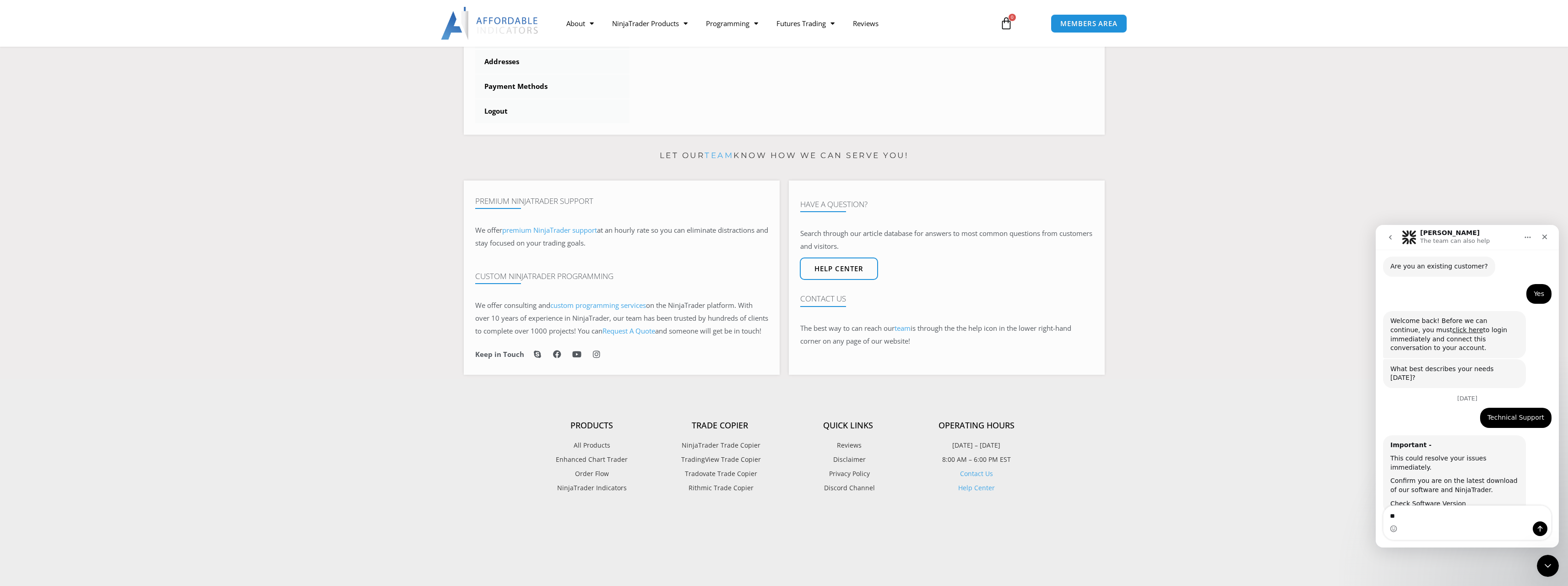
type textarea "*"
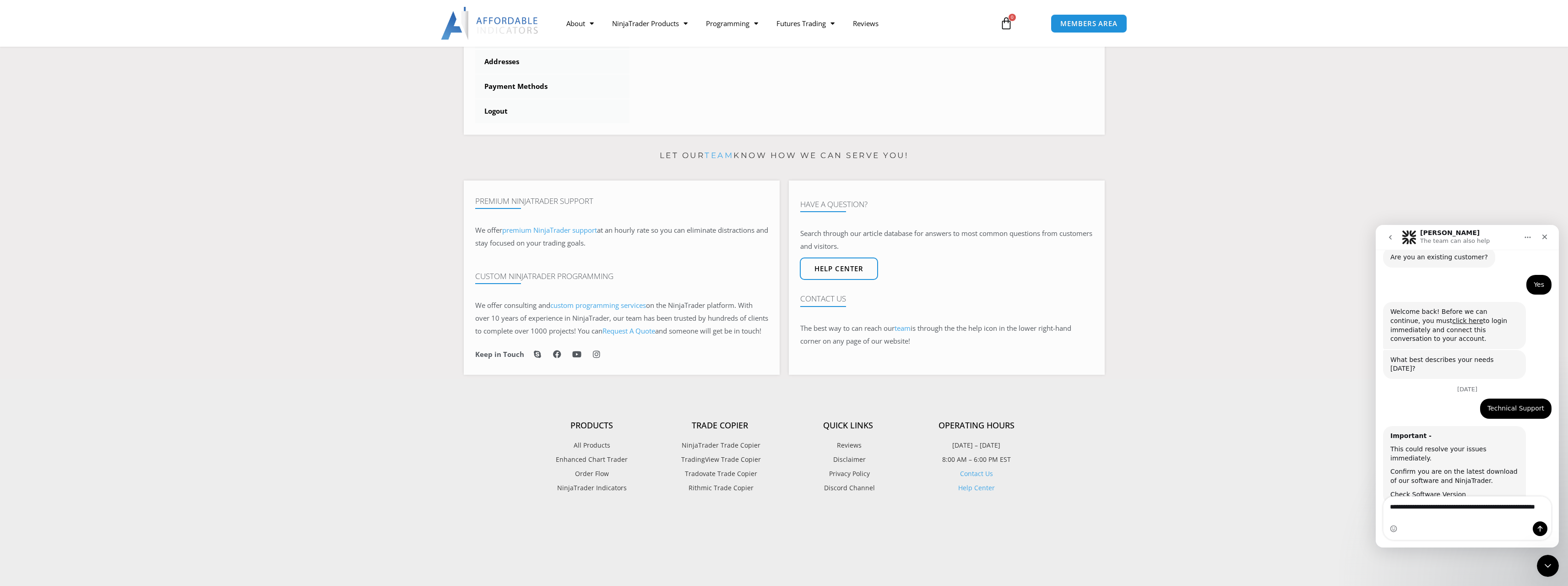
type textarea "**********"
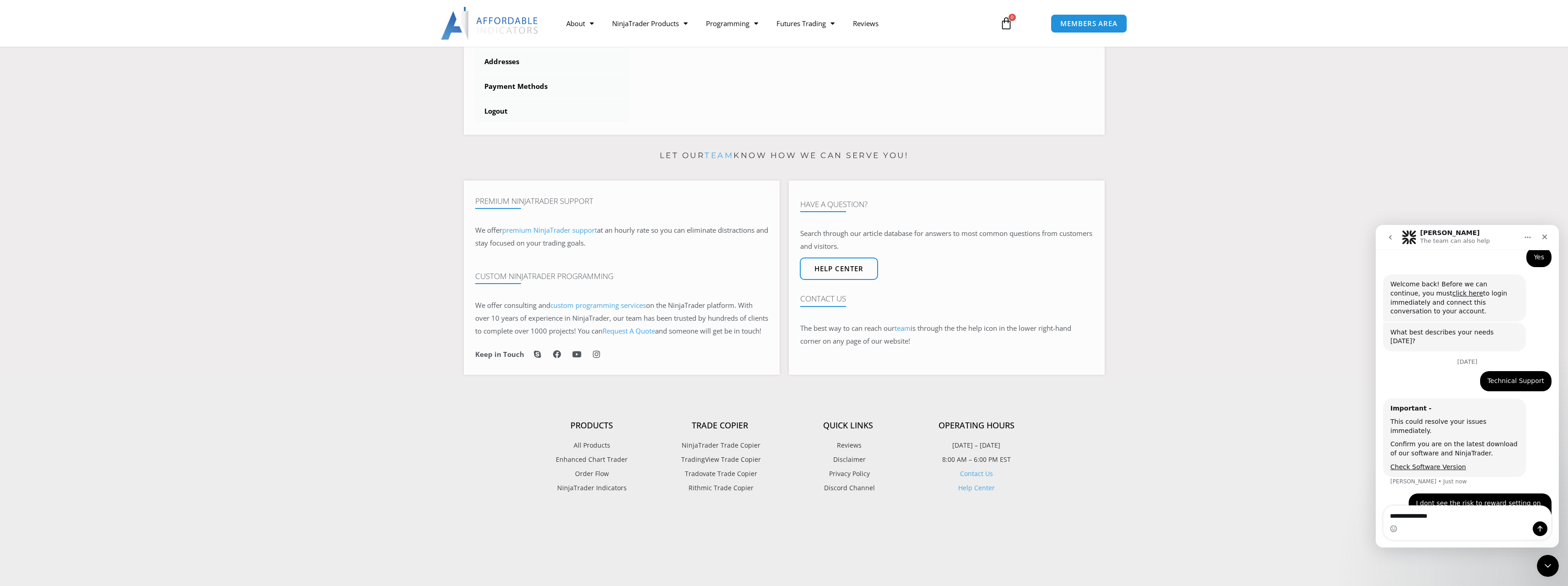
type textarea "**********"
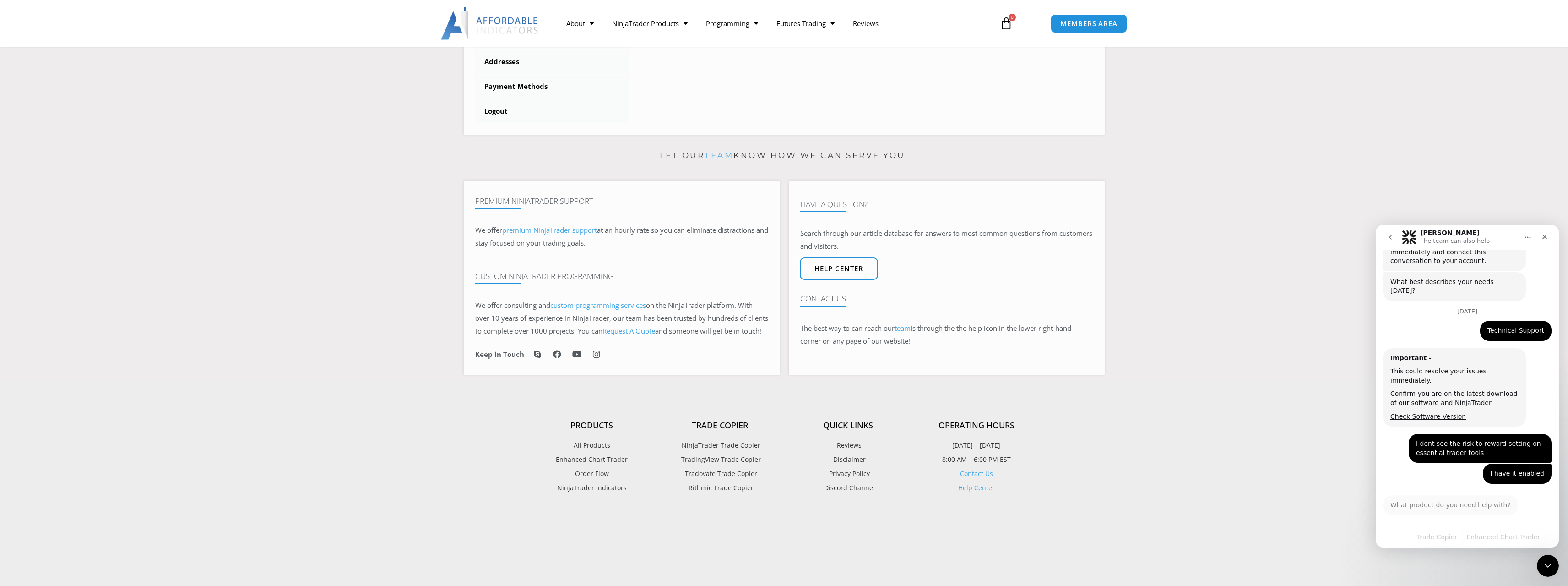
scroll to position [195, 0]
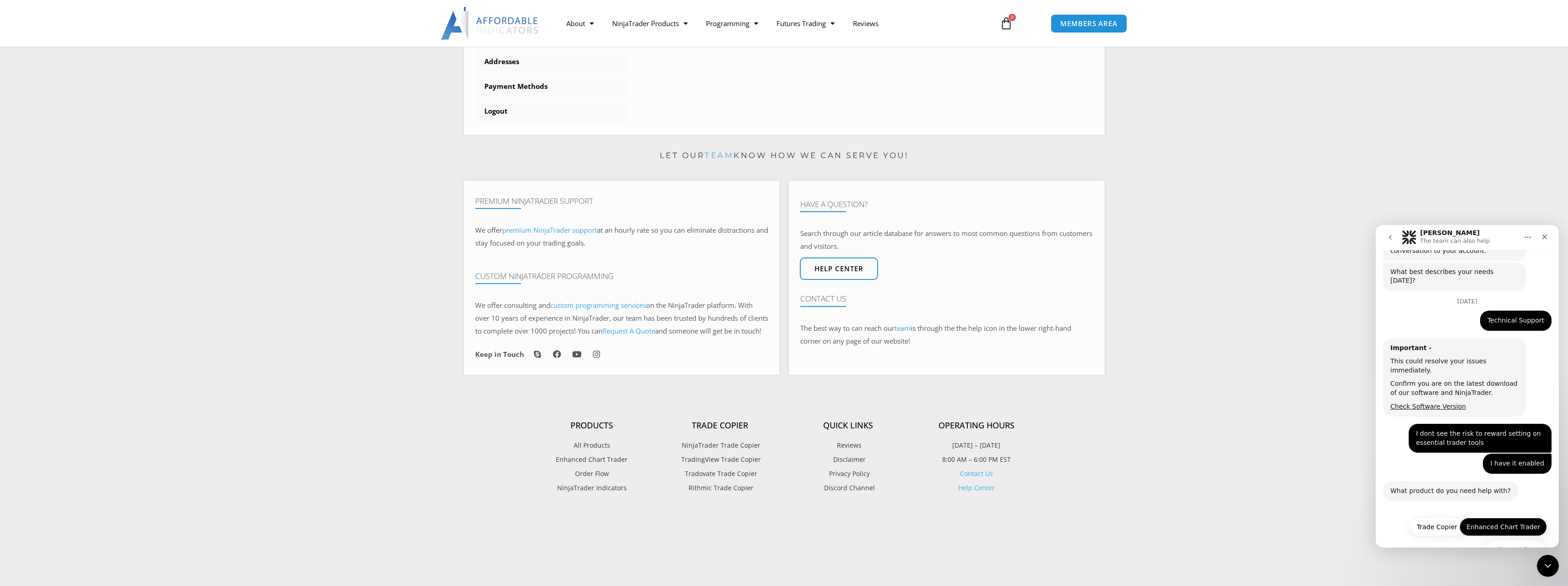
click at [1507, 518] on button "Enhanced Chart Trader" at bounding box center [1503, 527] width 88 height 18
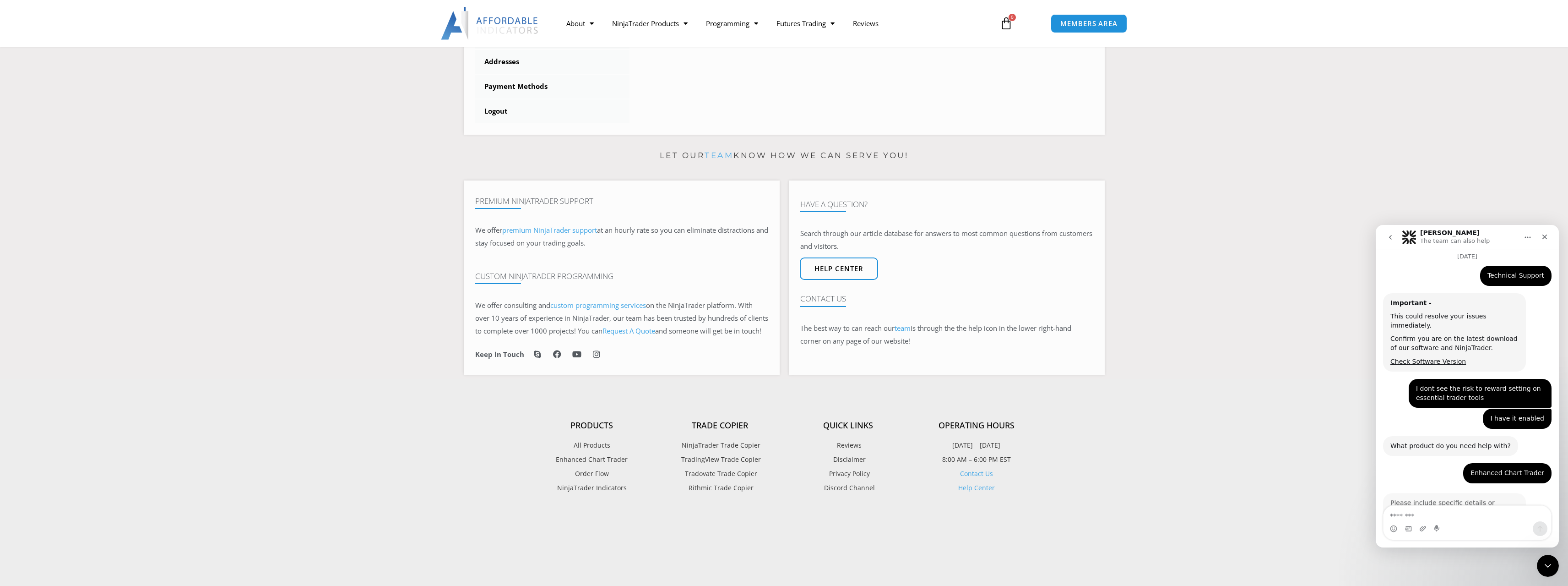
scroll to position [273, 0]
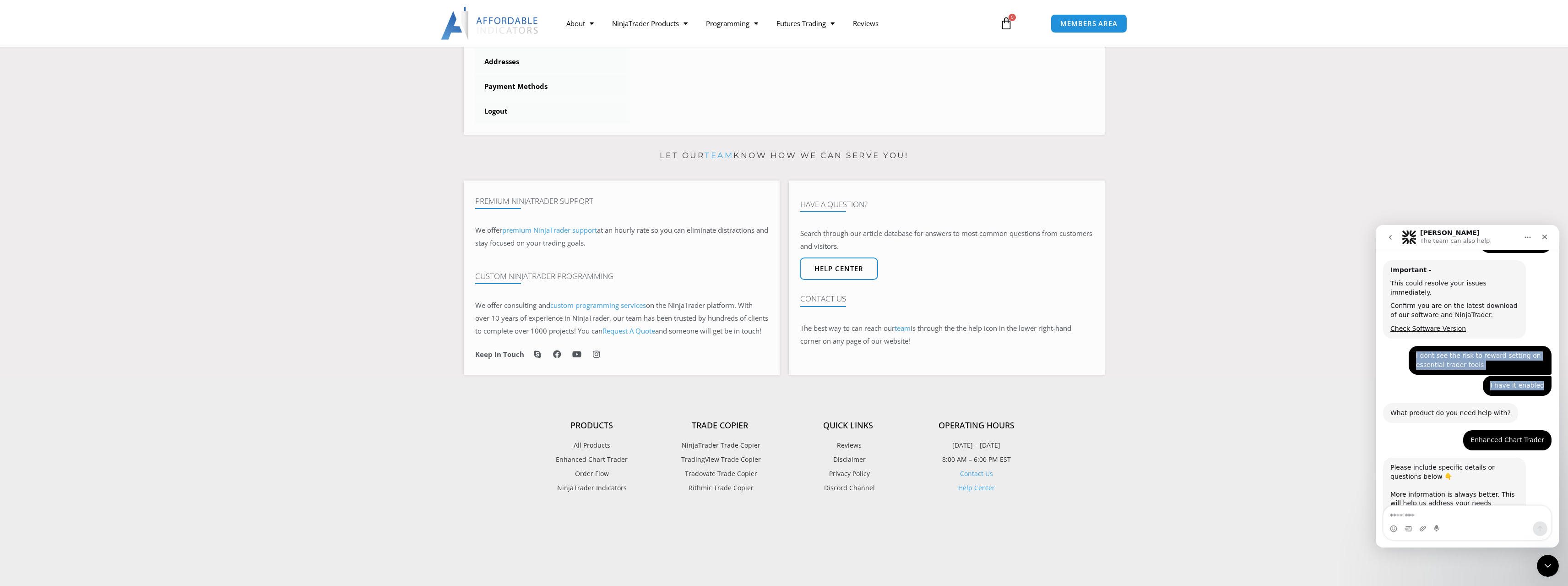
drag, startPoint x: 1409, startPoint y: 330, endPoint x: 1541, endPoint y: 364, distance: 136.3
click at [1541, 364] on div "Hey! 👋 How can we help you [DATE]? [PERSON_NAME] • 1h ago Chat with our team [P…" at bounding box center [1467, 284] width 169 height 516
copy div "I dont see the risk to reward setting on essential trader tools [PERSON_NAME] •…"
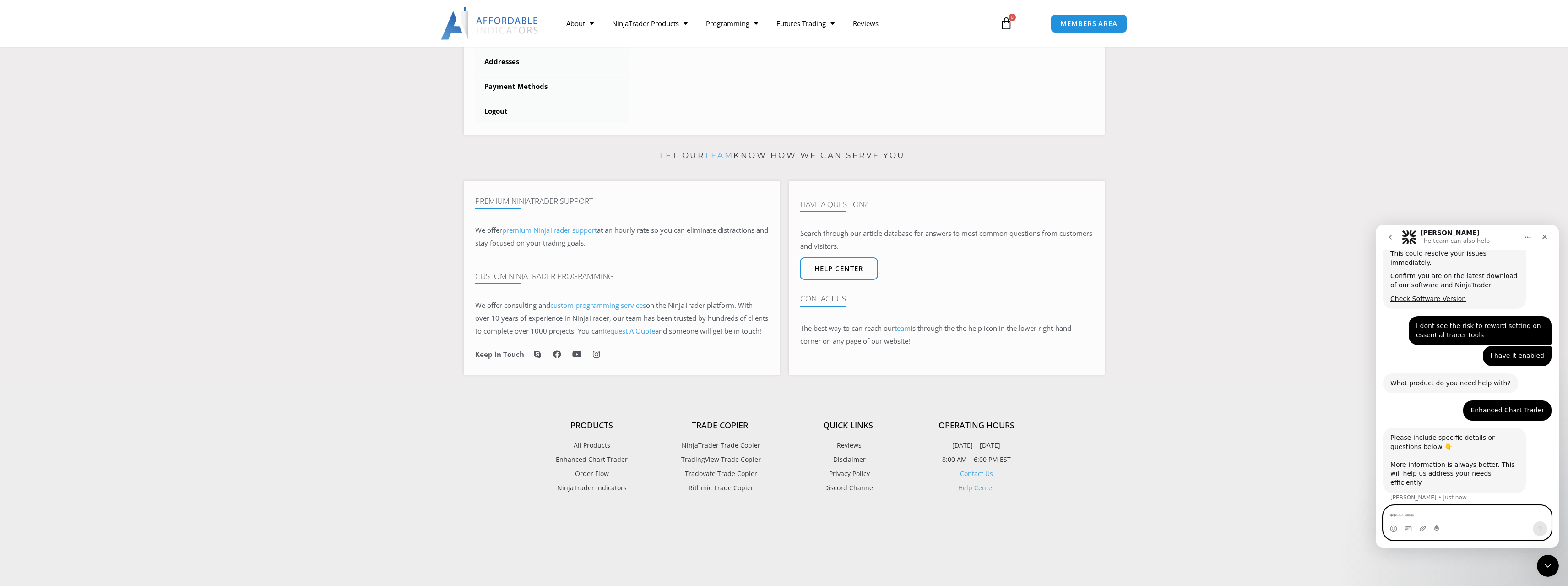
click at [1434, 512] on textarea "Message…" at bounding box center [1467, 514] width 167 height 16
paste textarea "**********"
type textarea "**********"
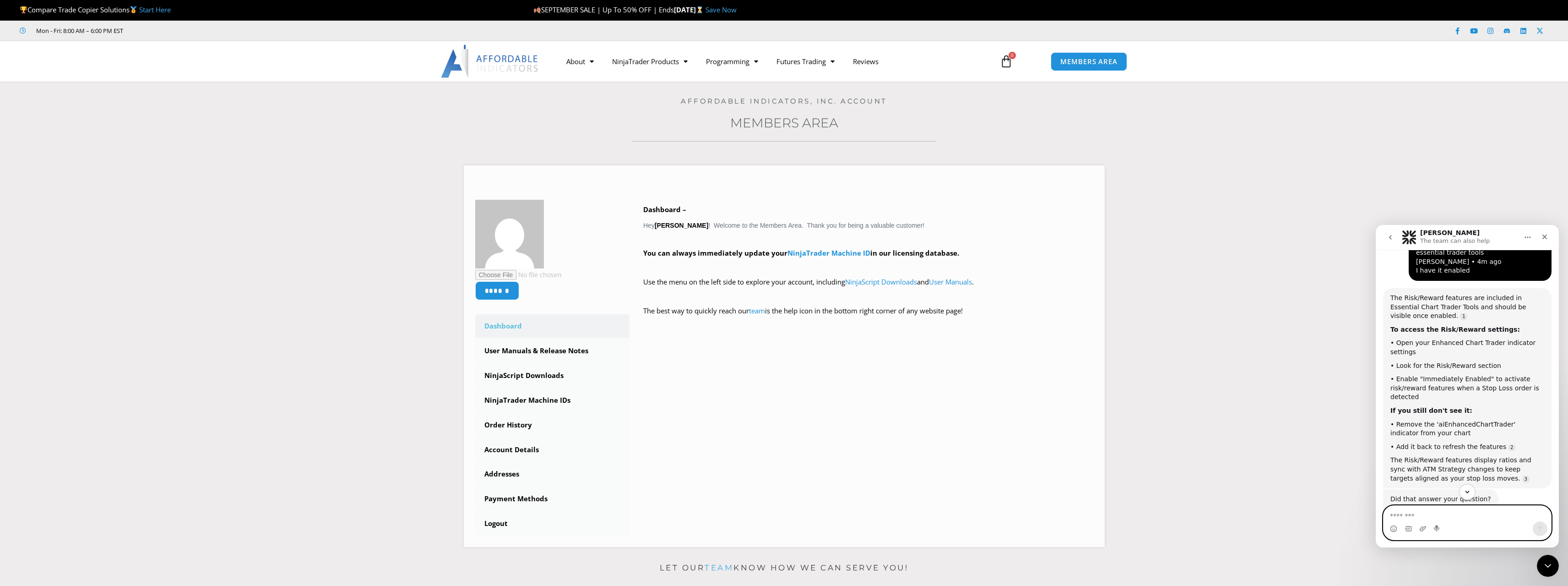
scroll to position [612, 0]
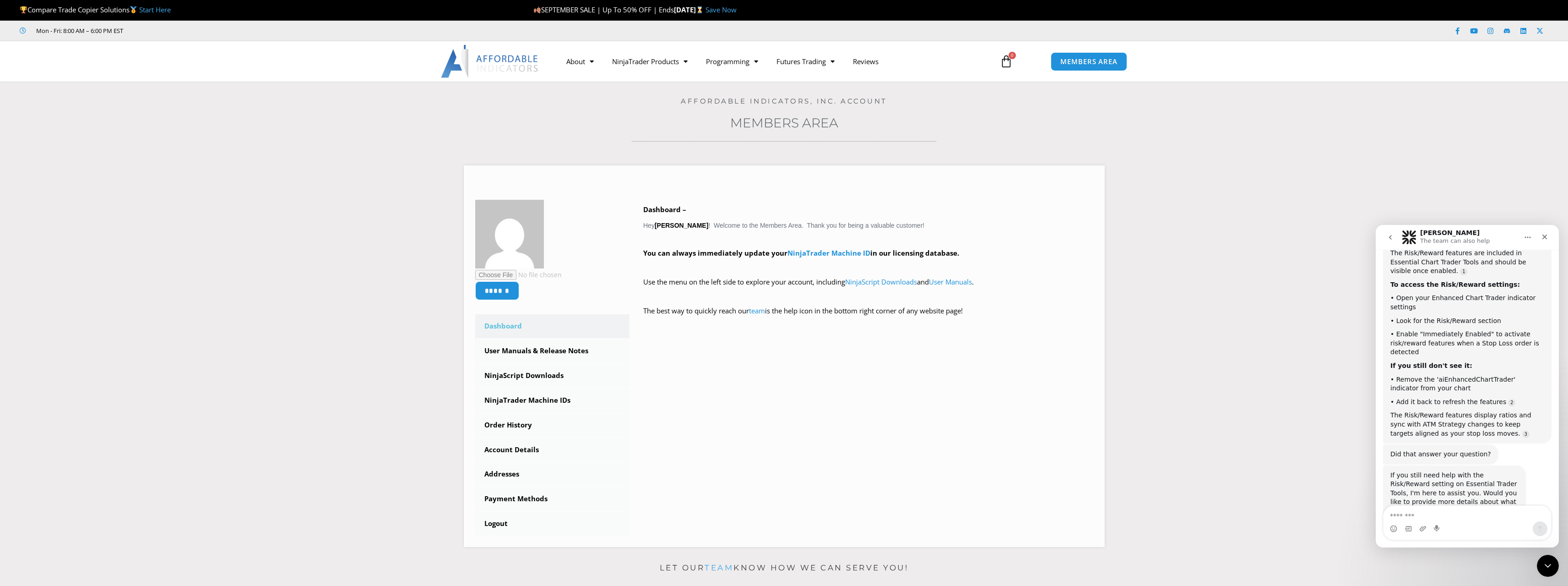
click at [1002, 111] on div "Home / Members Area Affordable Indicators, Inc. Account Members Area ****** Das…" at bounding box center [784, 317] width 1522 height 472
